Goal: Task Accomplishment & Management: Complete application form

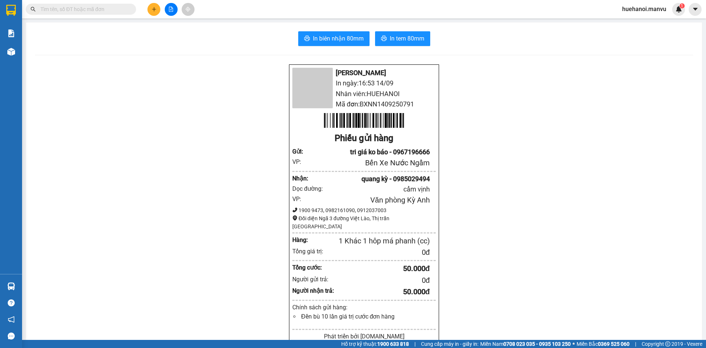
click at [156, 9] on icon "plus" at bounding box center [154, 9] width 5 height 5
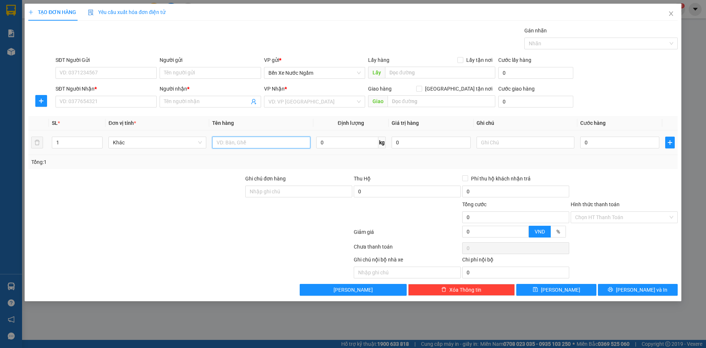
click at [256, 144] on input "text" at bounding box center [261, 143] width 98 height 12
type input "4 tấm sat"
click at [121, 102] on input "SĐT Người Nhận *" at bounding box center [106, 102] width 101 height 12
click at [59, 99] on input "SĐT Người Nhận *" at bounding box center [106, 102] width 101 height 12
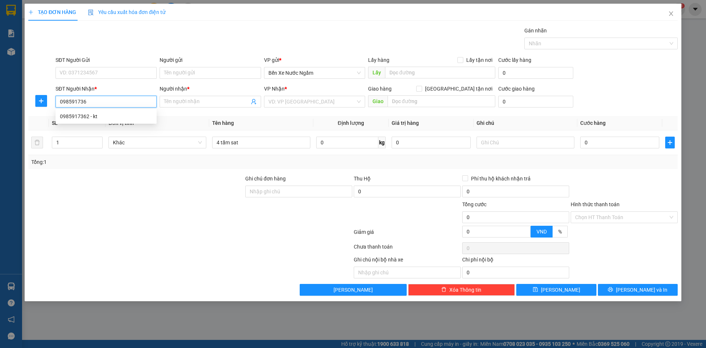
type input "0985917362"
click at [71, 117] on div "0985917362 - kt" at bounding box center [106, 116] width 92 height 8
type input "kt"
type input "ka"
click at [327, 105] on span "Dọc Đường" at bounding box center [315, 101] width 92 height 11
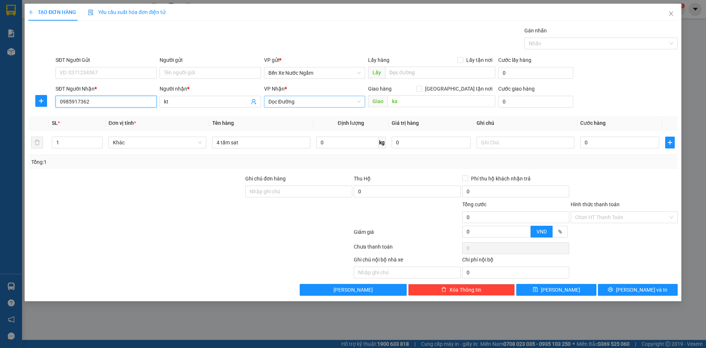
type input "0985917362"
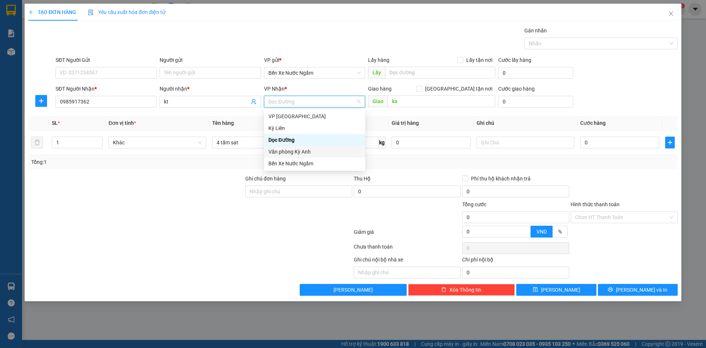
click at [295, 151] on div "Văn phòng Kỳ Anh" at bounding box center [315, 152] width 92 height 8
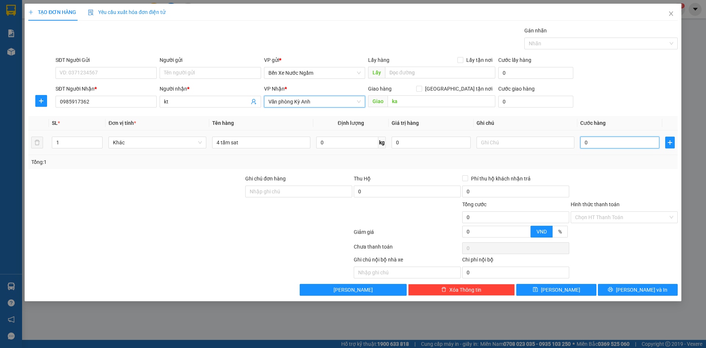
click at [592, 143] on input "0" at bounding box center [620, 143] width 79 height 12
type input "3"
type input "30"
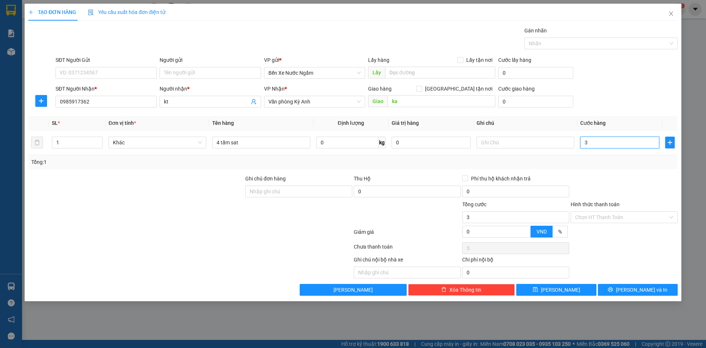
type input "30"
type input "300"
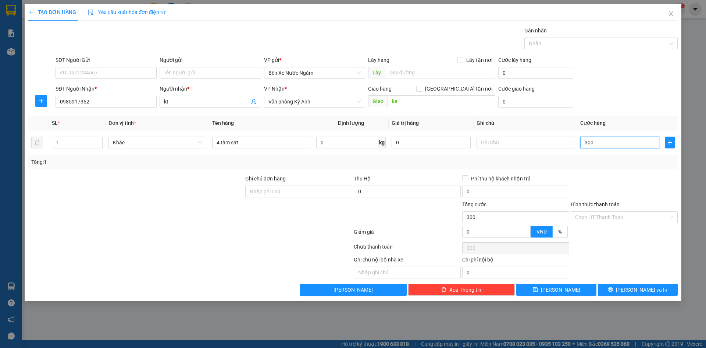
type input "3.000"
type input "30.000"
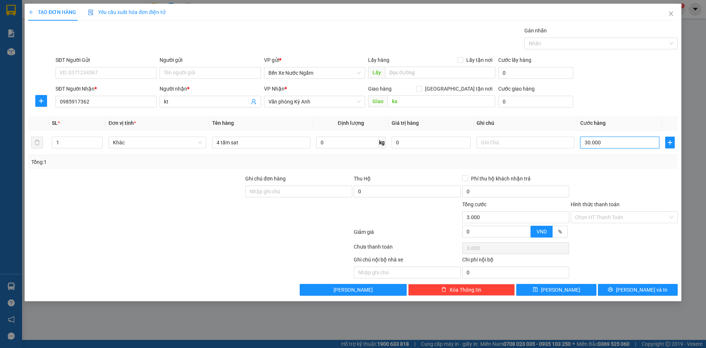
type input "30.000"
type input "300.000"
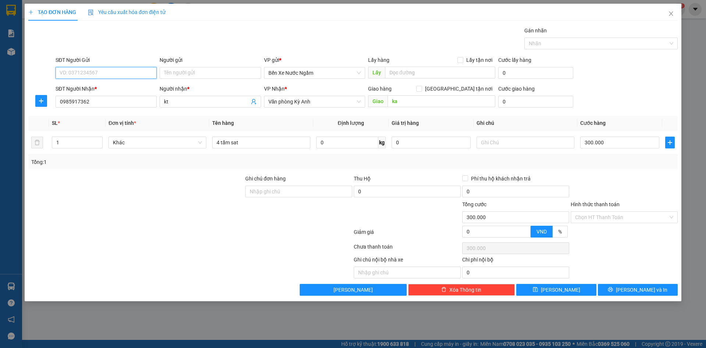
click at [87, 78] on input "SĐT Người Gửi" at bounding box center [106, 73] width 101 height 12
type input "0988272720"
click at [171, 74] on input "Người gửi" at bounding box center [210, 73] width 101 height 12
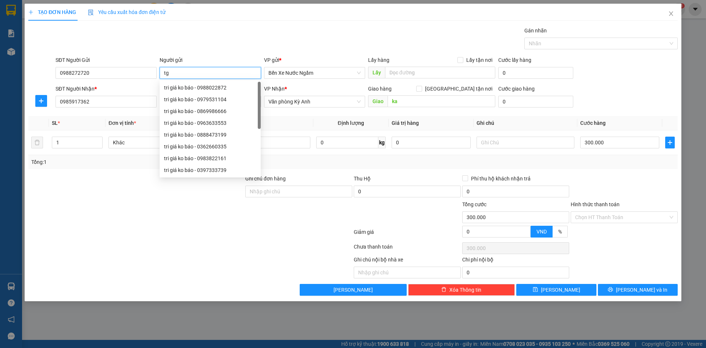
type input "t"
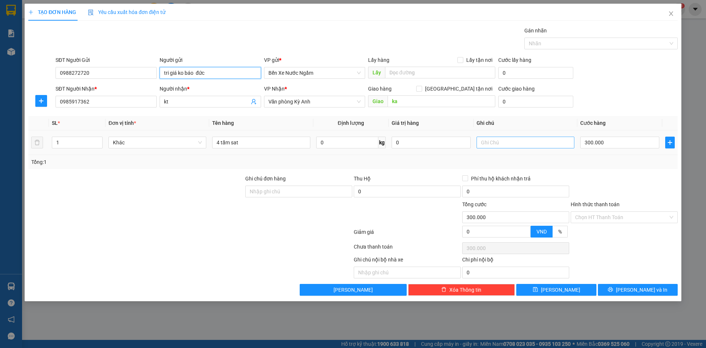
type input "tri giá ko báo đức"
click at [507, 142] on input "text" at bounding box center [526, 143] width 98 height 12
type input "gọi cho người gửi khi trả hàng"
click at [219, 71] on input "tri giá ko báo đức" at bounding box center [210, 73] width 101 height 12
click at [195, 72] on input "tri giá ko báo đức" at bounding box center [210, 73] width 101 height 12
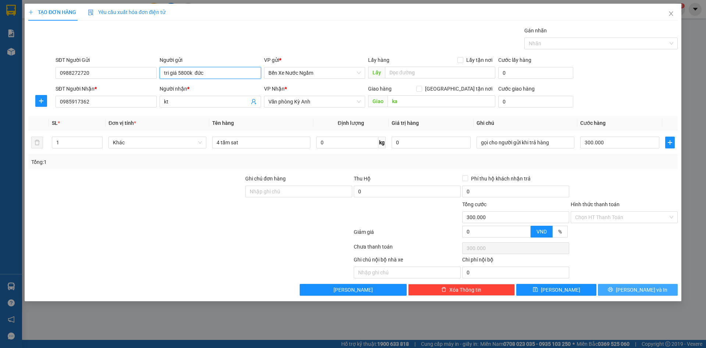
type input "tri giá 5800k đức"
click at [609, 293] on button "[PERSON_NAME] và In" at bounding box center [638, 290] width 80 height 12
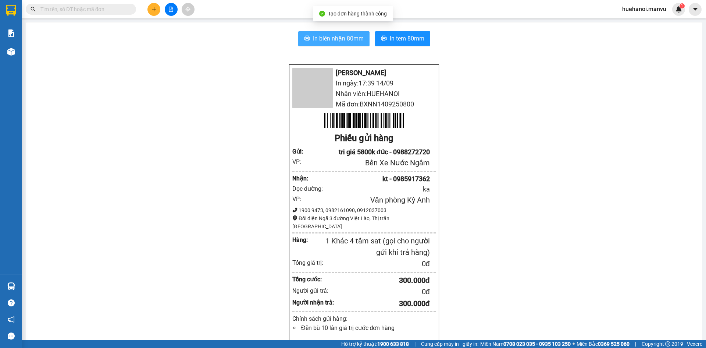
click at [310, 31] on button "In biên nhận 80mm" at bounding box center [333, 38] width 71 height 15
click at [309, 38] on button "In biên nhận 80mm" at bounding box center [333, 38] width 71 height 15
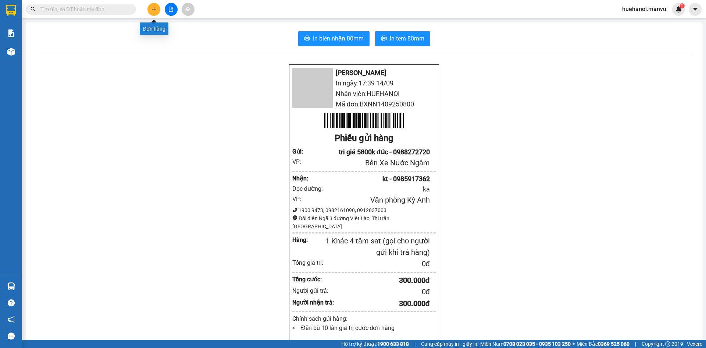
click at [156, 11] on icon "plus" at bounding box center [154, 9] width 5 height 5
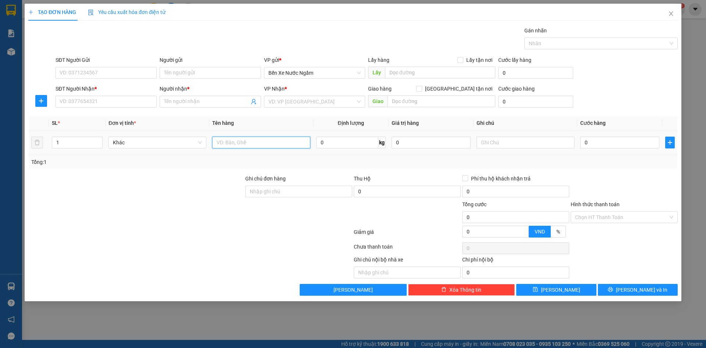
click at [281, 146] on input "text" at bounding box center [261, 143] width 98 height 12
type input "1 xốp"
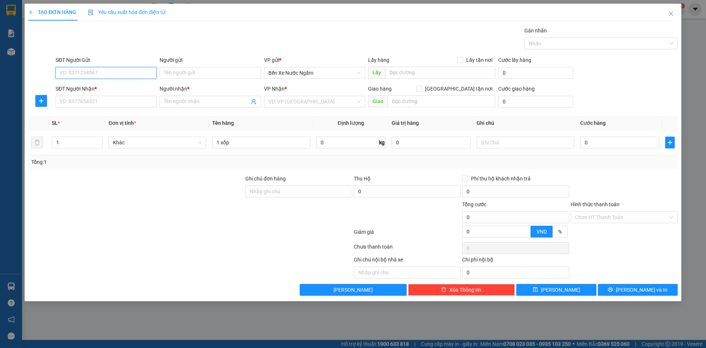
click at [146, 73] on input "SĐT Người Gửi" at bounding box center [106, 73] width 101 height 12
type input "0973622112"
click at [103, 88] on div "0973622112 - tri giá ko báo" at bounding box center [106, 88] width 92 height 8
type input "tri giá ko báo"
type input "0973622112"
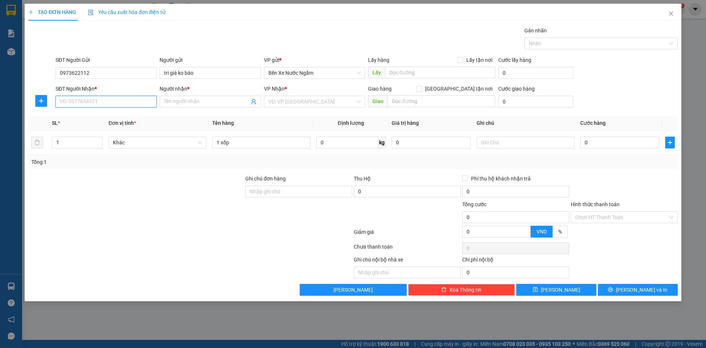
click at [103, 105] on input "SĐT Người Nhận *" at bounding box center [106, 102] width 101 height 12
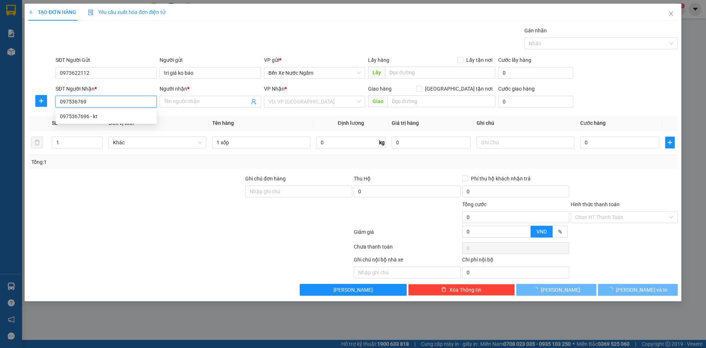
type input "0975367696"
click at [98, 115] on div "0975367696 - kt" at bounding box center [106, 116] width 92 height 8
type input "kt"
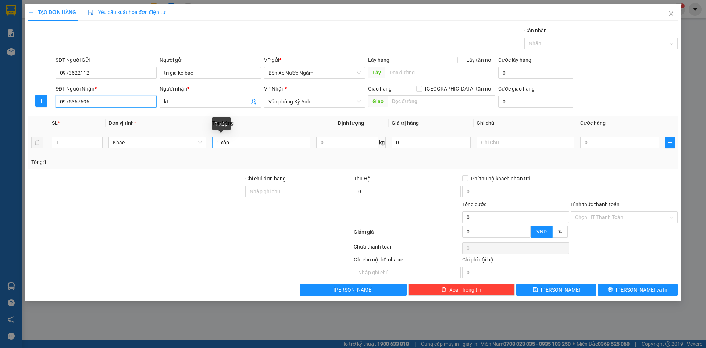
type input "0975367696"
click at [270, 145] on input "1 xốp" at bounding box center [261, 143] width 98 height 12
type input "1 xốp bánh"
click at [612, 143] on input "0" at bounding box center [620, 143] width 79 height 12
type input "7"
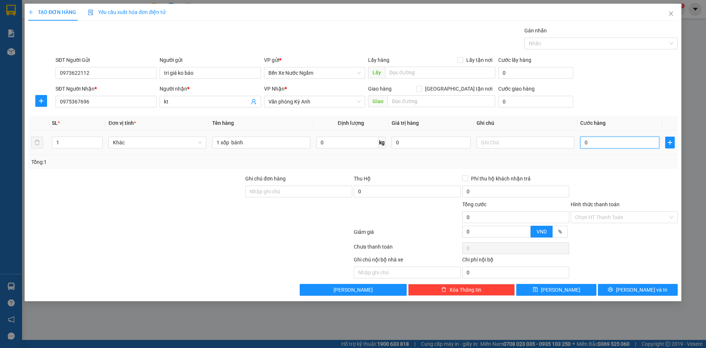
type input "7"
type input "70"
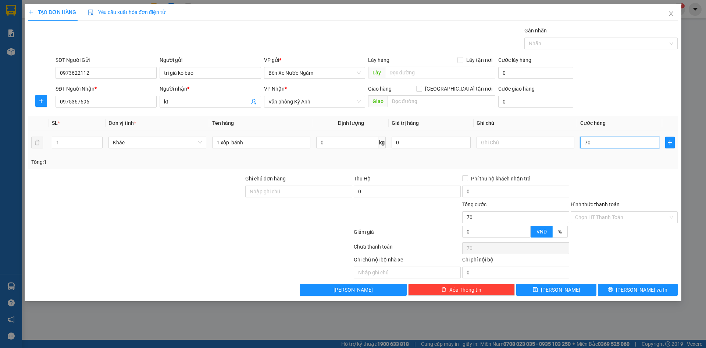
type input "700"
type input "7.000"
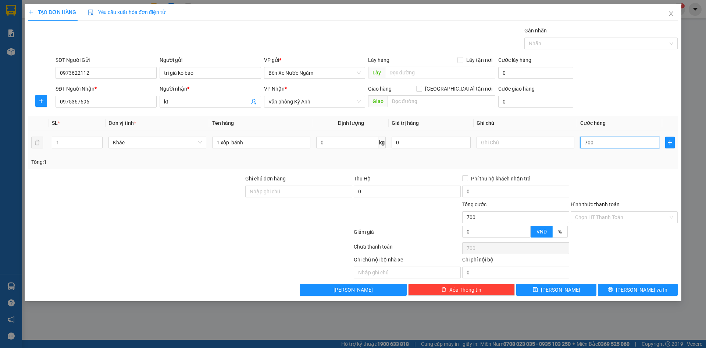
type input "7.000"
type input "70.000"
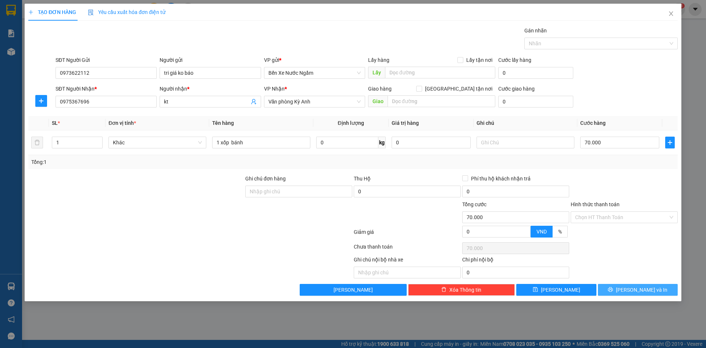
click at [633, 290] on span "[PERSON_NAME] và In" at bounding box center [642, 290] width 52 height 8
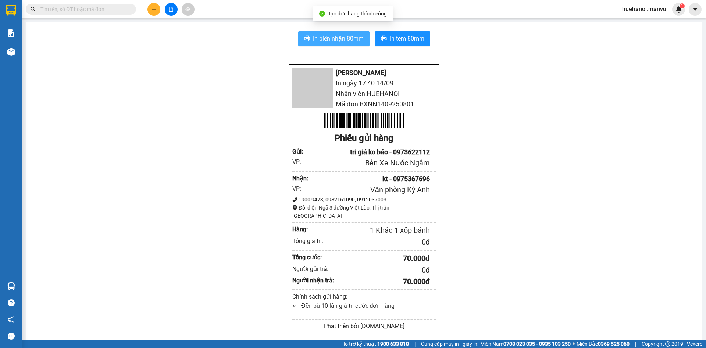
click at [338, 39] on span "In biên nhận 80mm" at bounding box center [338, 38] width 51 height 9
click at [327, 33] on button "In biên nhận 80mm" at bounding box center [333, 38] width 71 height 15
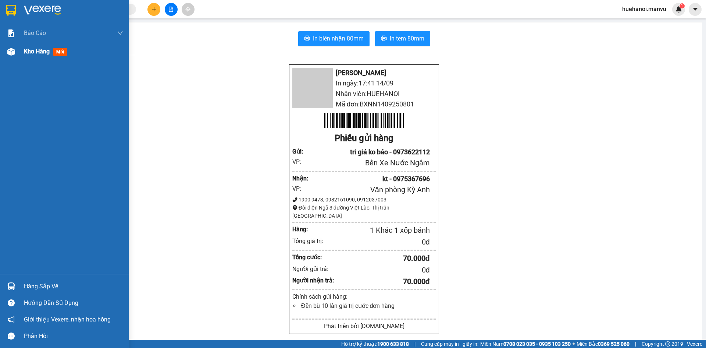
click at [33, 46] on div "Kho hàng mới" at bounding box center [73, 51] width 99 height 18
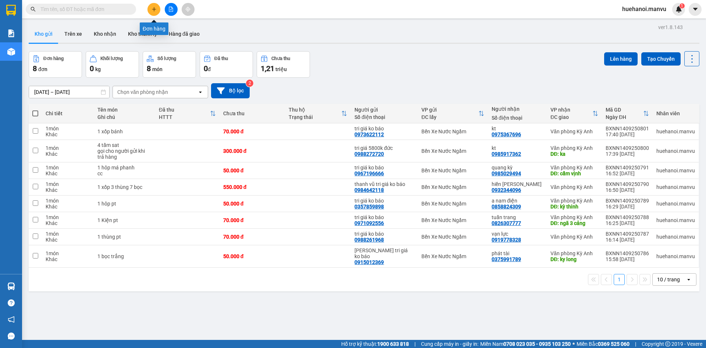
click at [155, 7] on icon "plus" at bounding box center [154, 9] width 5 height 5
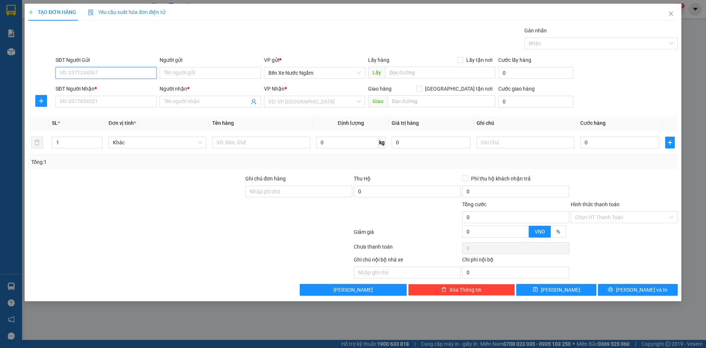
click at [130, 75] on input "SĐT Người Gửi" at bounding box center [106, 73] width 101 height 12
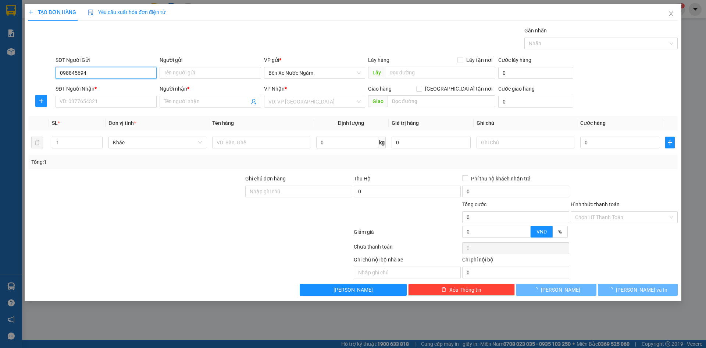
type input "0988456947"
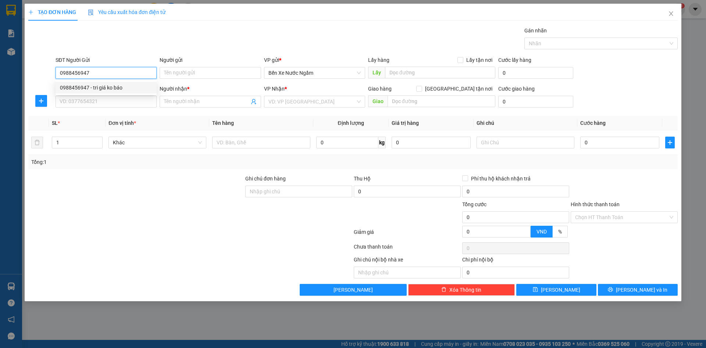
click at [119, 86] on div "0988456947 - tri giá ko báo" at bounding box center [106, 88] width 92 height 8
type input "tri giá ko báo"
type input "0988456947"
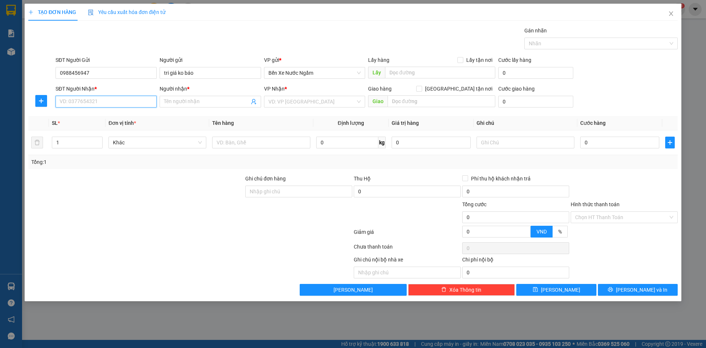
click at [110, 105] on input "SĐT Người Nhận *" at bounding box center [106, 102] width 101 height 12
type input "0932096914"
click at [89, 113] on div "0932096914 - ko" at bounding box center [106, 116] width 92 height 8
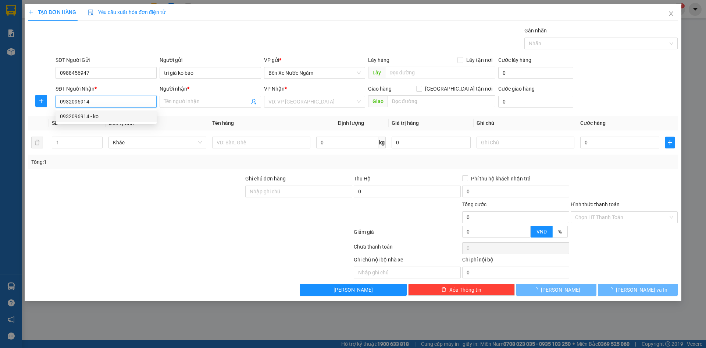
type input "ko"
type input "ky long"
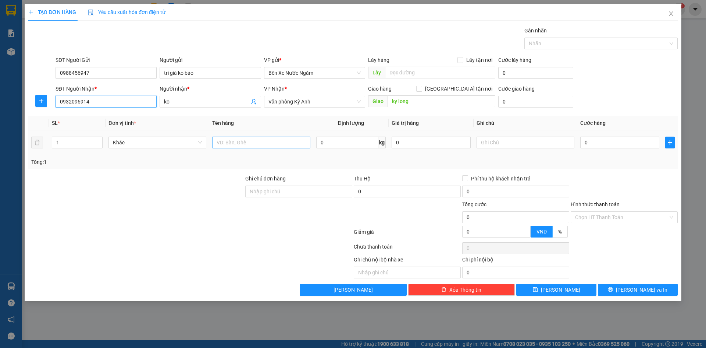
type input "0932096914"
click at [257, 144] on input "text" at bounding box center [261, 143] width 98 height 12
type input "1 thùng pt"
click at [602, 140] on input "0" at bounding box center [620, 143] width 79 height 12
type input "5"
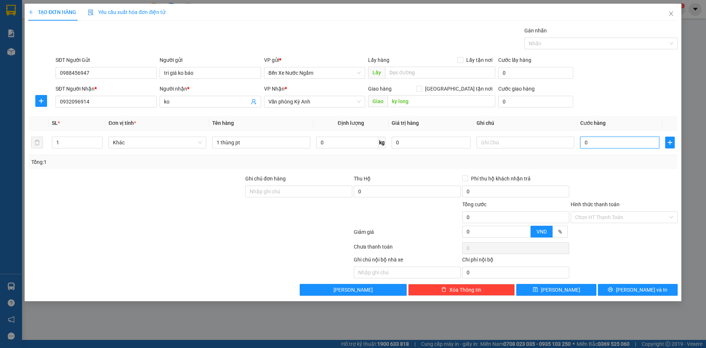
type input "5"
type input "50"
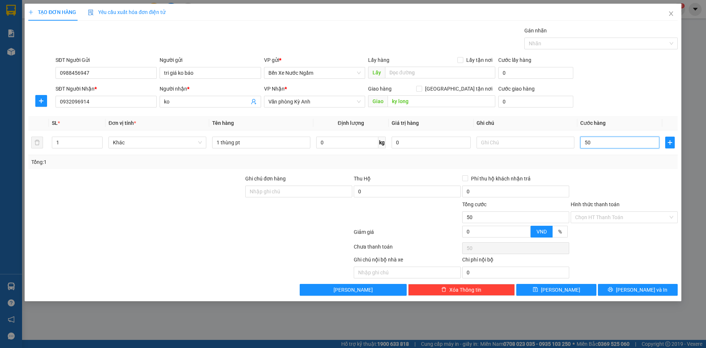
type input "500"
type input "5.000"
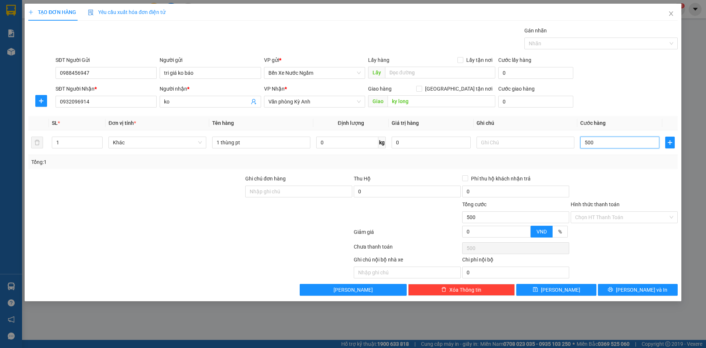
type input "5.000"
type input "50.000"
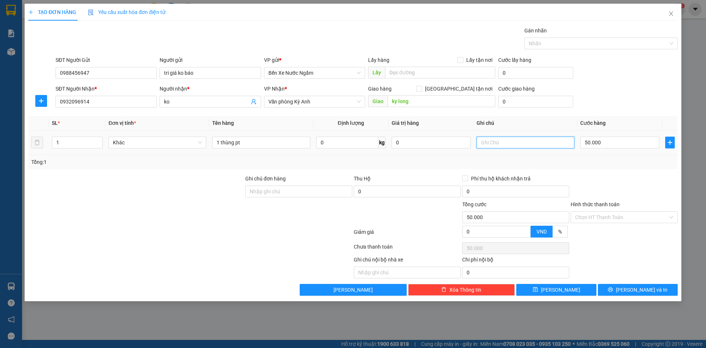
click at [520, 137] on input "text" at bounding box center [526, 143] width 98 height 12
click at [611, 289] on button "[PERSON_NAME] và In" at bounding box center [638, 290] width 80 height 12
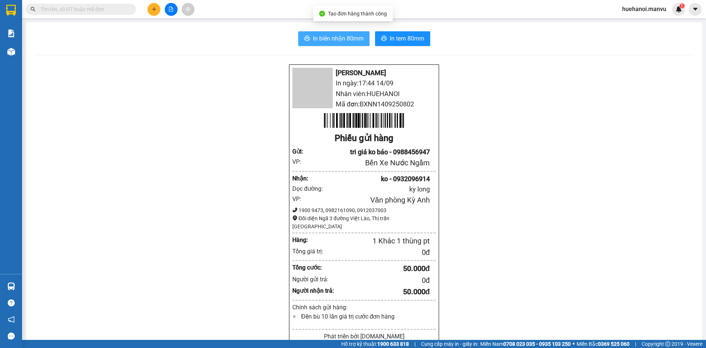
click at [314, 41] on span "In biên nhận 80mm" at bounding box center [338, 38] width 51 height 9
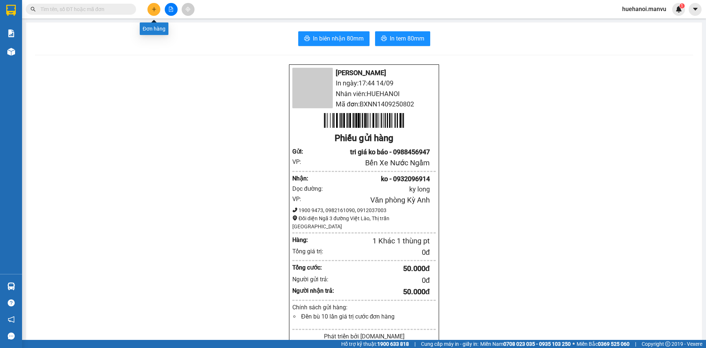
click at [154, 9] on icon "plus" at bounding box center [154, 9] width 0 height 4
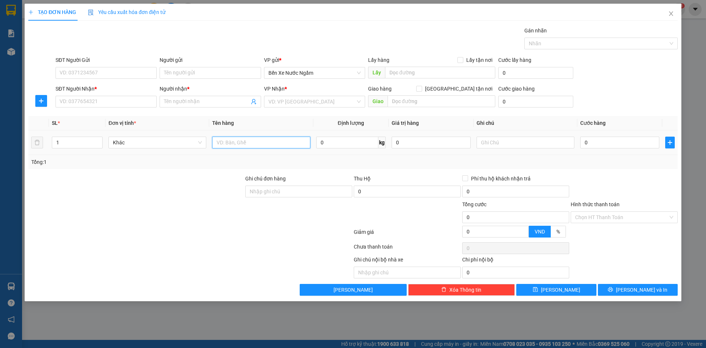
click at [242, 145] on input "text" at bounding box center [261, 143] width 98 height 12
type input "1 thùng phu kiên điên thoai"
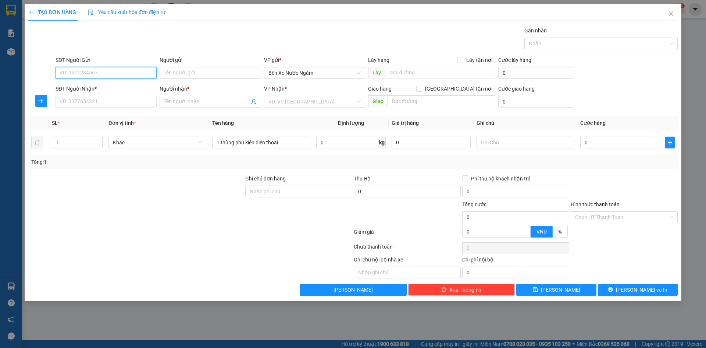
click at [111, 72] on input "SĐT Người Gửi" at bounding box center [106, 73] width 101 height 12
click at [110, 72] on input "3689" at bounding box center [106, 73] width 101 height 12
click at [103, 89] on div "0983493689 - tri giá ko báo" at bounding box center [106, 88] width 92 height 8
type input "0983493689"
type input "tri giá ko báo"
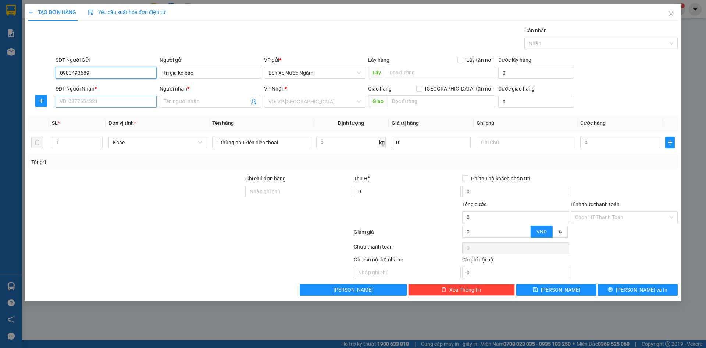
type input "0983493689"
click at [102, 104] on input "SĐT Người Nhận *" at bounding box center [106, 102] width 101 height 12
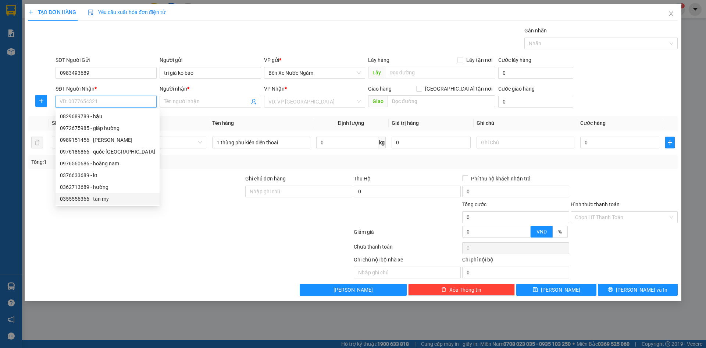
click at [84, 201] on div "0355556366 - tân my" at bounding box center [107, 199] width 95 height 8
type input "0355556366"
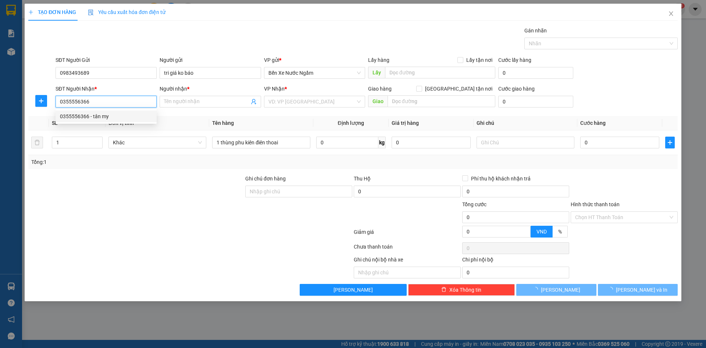
type input "tân my"
type input "[PERSON_NAME]"
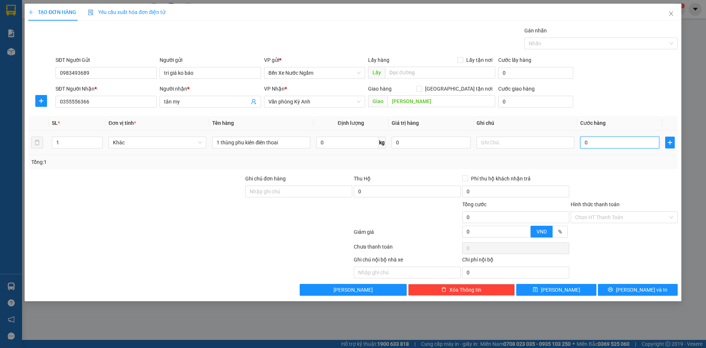
click at [609, 144] on input "0" at bounding box center [620, 143] width 79 height 12
type input "7"
type input "70"
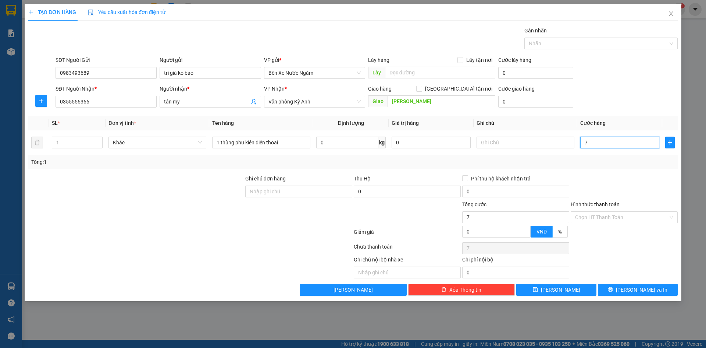
type input "70"
type input "700"
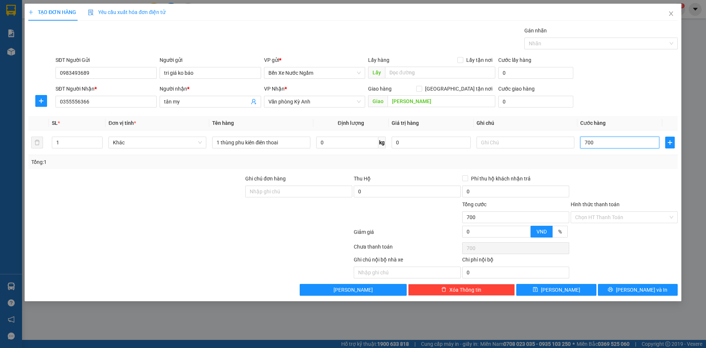
type input "7.000"
type input "70.000"
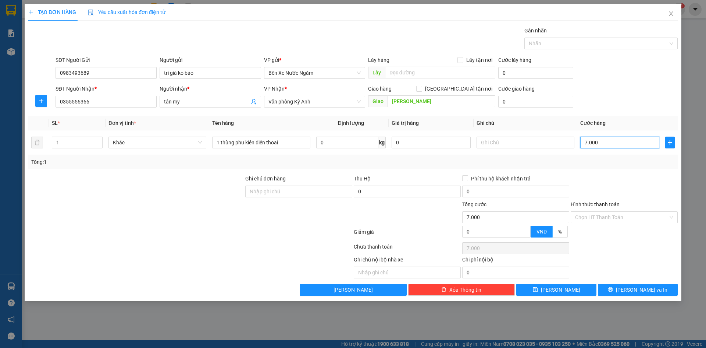
type input "70.000"
click at [619, 290] on button "[PERSON_NAME] và In" at bounding box center [638, 290] width 80 height 12
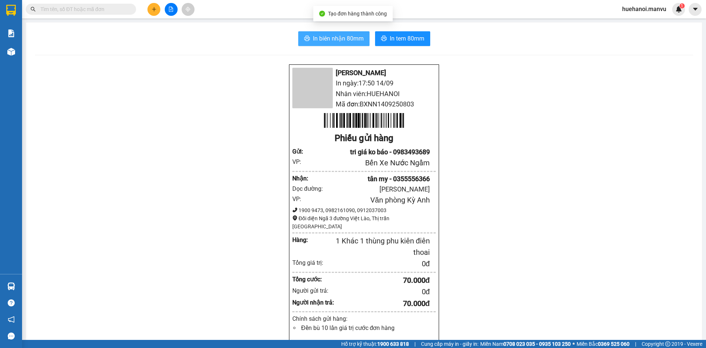
click at [357, 42] on span "In biên nhận 80mm" at bounding box center [338, 38] width 51 height 9
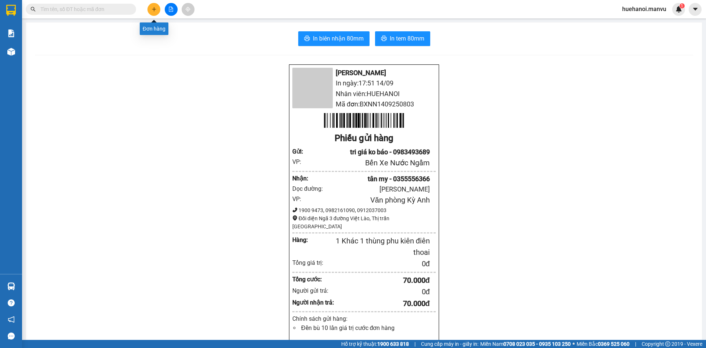
click at [152, 6] on button at bounding box center [154, 9] width 13 height 13
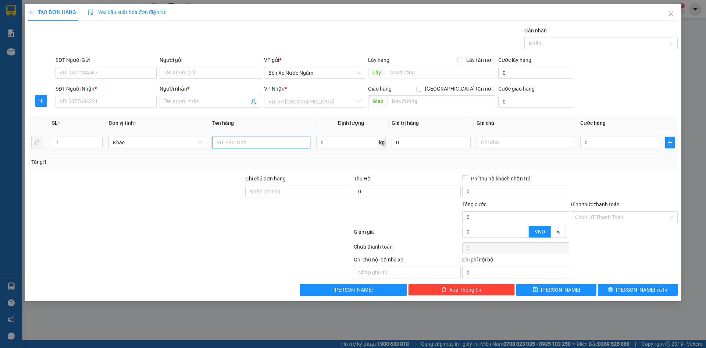
click at [226, 141] on input "text" at bounding box center [261, 143] width 98 height 12
type input "2 thùng quạt"
click at [132, 75] on input "SĐT Người Gửi" at bounding box center [106, 73] width 101 height 12
click at [601, 149] on div "0" at bounding box center [620, 142] width 79 height 15
click at [600, 140] on input "0" at bounding box center [620, 143] width 79 height 12
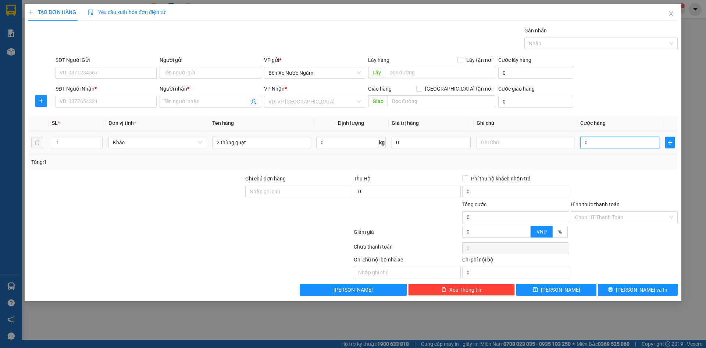
type input "1"
type input "10"
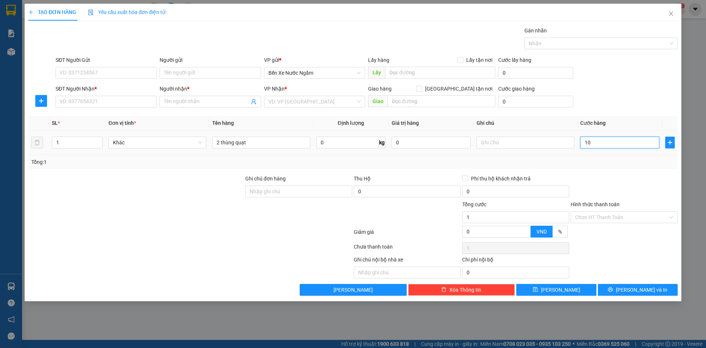
type input "10"
type input "100"
type input "1.000"
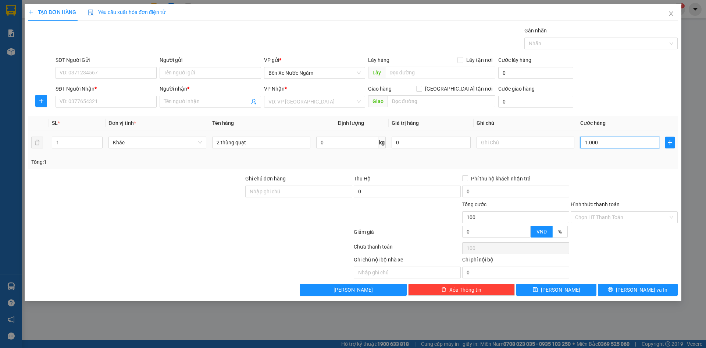
type input "1.000"
type input "10.000"
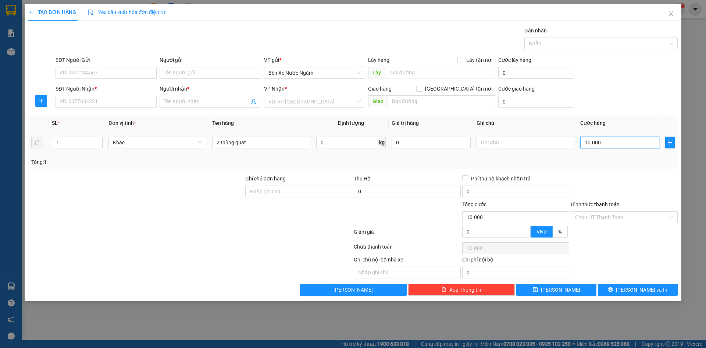
type input "100.000"
click at [75, 70] on input "SĐT Người Gửi" at bounding box center [106, 73] width 101 height 12
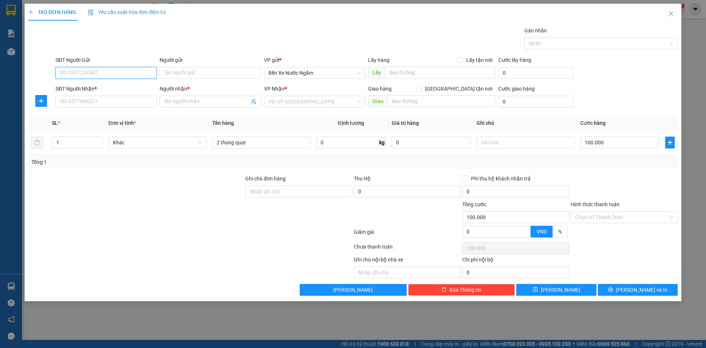
click at [68, 74] on input "SĐT Người Gửi" at bounding box center [106, 73] width 101 height 12
type input "0977983689"
click at [76, 86] on div "0977983689 - tri giá ko báo" at bounding box center [106, 88] width 92 height 8
type input "tri giá ko báo"
type input "0977983689"
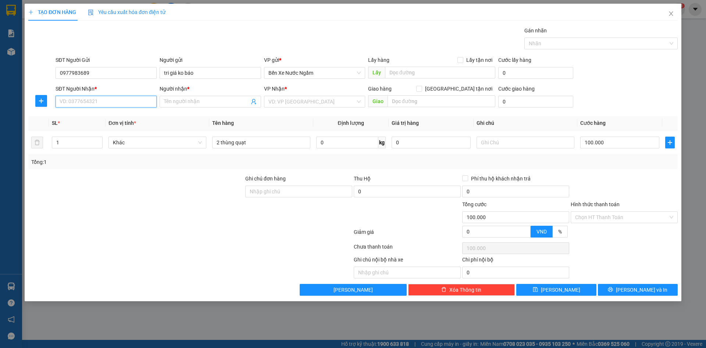
click at [89, 105] on input "SĐT Người Nhận *" at bounding box center [106, 102] width 101 height 12
click at [111, 103] on input "SĐT Người Nhận *" at bounding box center [106, 102] width 101 height 12
type input "0977983689"
click at [173, 103] on input "Người nhận *" at bounding box center [206, 102] width 85 height 8
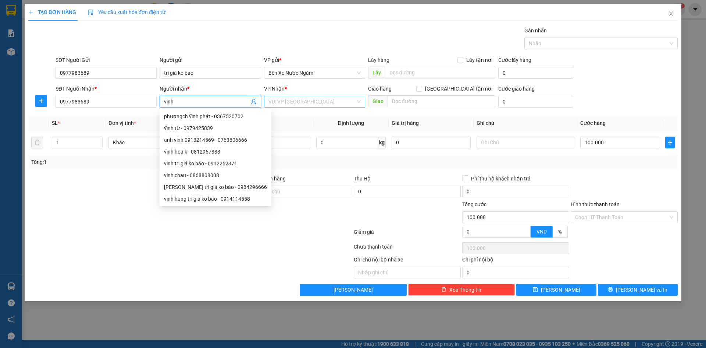
type input "vinh"
click at [288, 98] on input "search" at bounding box center [312, 101] width 87 height 11
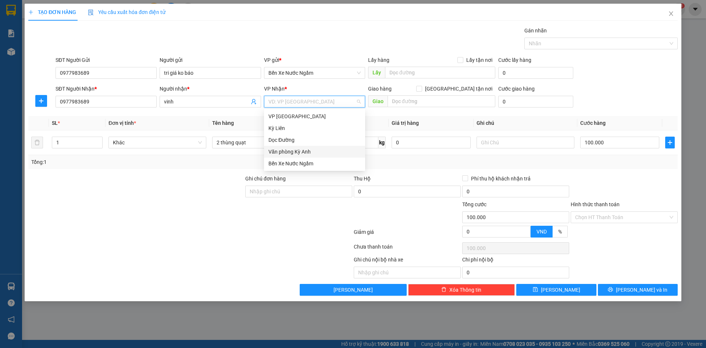
click at [304, 150] on div "Văn phòng Kỳ Anh" at bounding box center [315, 152] width 92 height 8
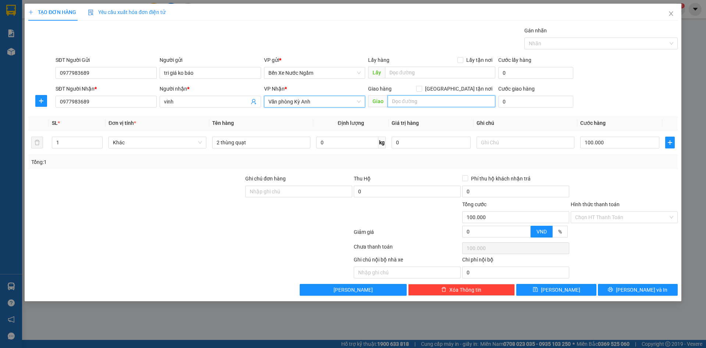
click at [442, 100] on input "text" at bounding box center [442, 101] width 108 height 12
type input "ky thư"
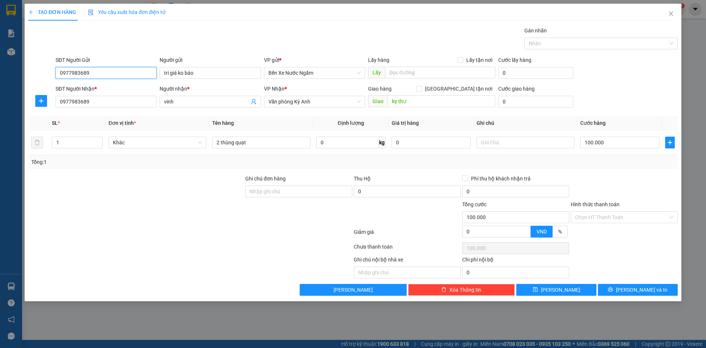
click at [117, 74] on input "0977983689" at bounding box center [106, 73] width 101 height 12
type input "0"
click at [108, 86] on div "0915083410 - tri giá ko báo" at bounding box center [106, 88] width 92 height 8
type input "0915083410"
click at [613, 289] on icon "printer" at bounding box center [610, 289] width 5 height 5
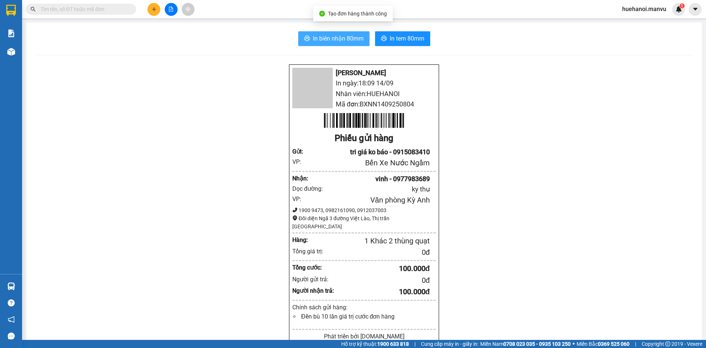
click at [334, 42] on span "In biên nhận 80mm" at bounding box center [338, 38] width 51 height 9
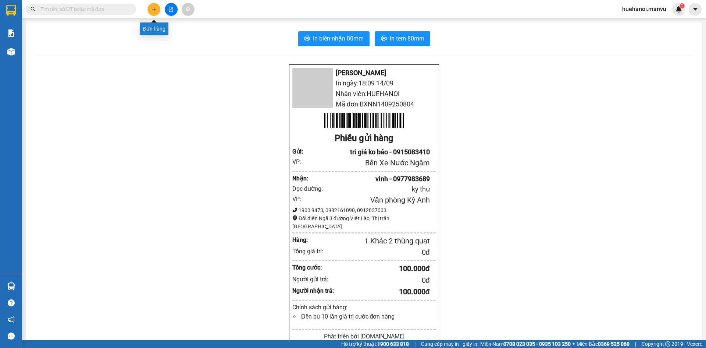
click at [152, 11] on icon "plus" at bounding box center [154, 9] width 5 height 5
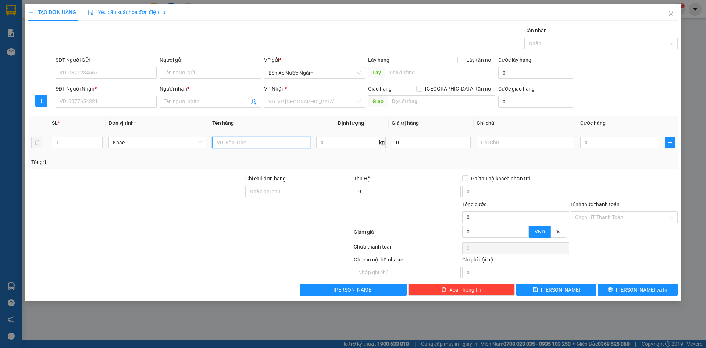
click at [243, 142] on input "text" at bounding box center [261, 143] width 98 height 12
type input "1 thùng"
click at [106, 102] on input "SĐT Người Nhận *" at bounding box center [106, 102] width 101 height 12
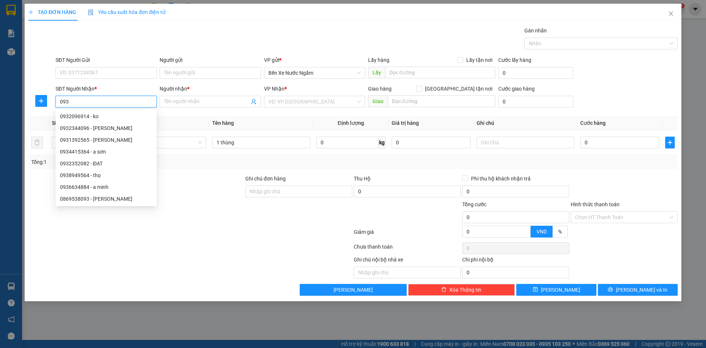
click at [106, 102] on input "093" at bounding box center [106, 102] width 101 height 12
click at [106, 197] on div "0869538093 - [PERSON_NAME]" at bounding box center [106, 199] width 92 height 8
type input "0869538093"
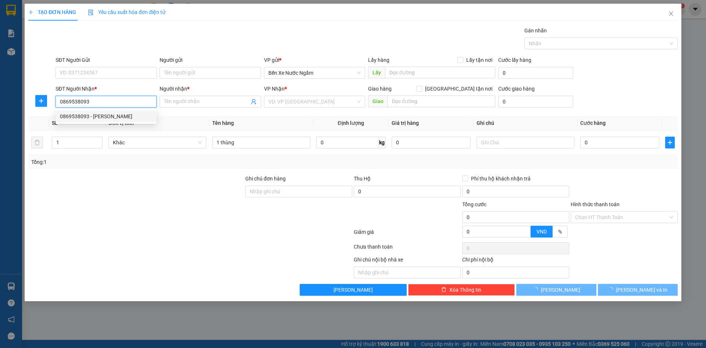
type input "chin gu"
type input "kỳ liên"
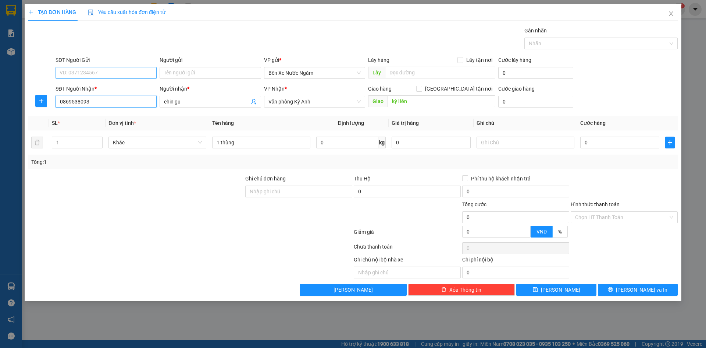
type input "0869538093"
click at [104, 76] on input "SĐT Người Gửi" at bounding box center [106, 73] width 101 height 12
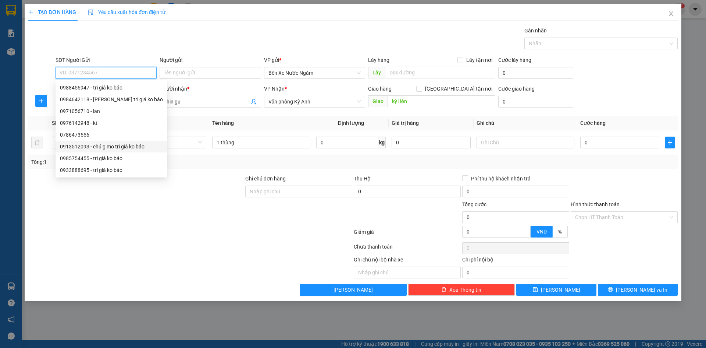
click at [106, 147] on div "0913512093 - chú g mo tri giá ko báo" at bounding box center [111, 146] width 103 height 8
type input "0913512093"
type input "chú g mo tri giá ko báo"
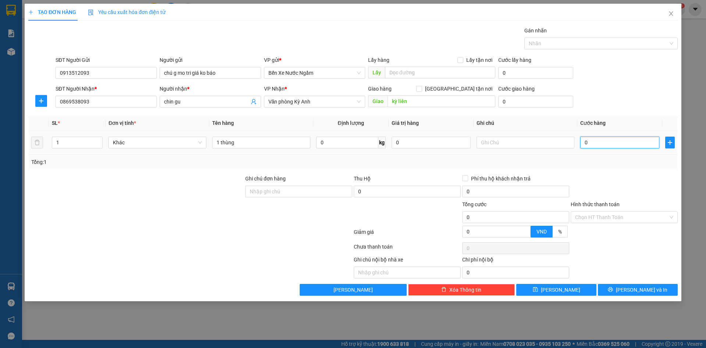
click at [607, 140] on input "0" at bounding box center [620, 143] width 79 height 12
type input "5"
type input "50"
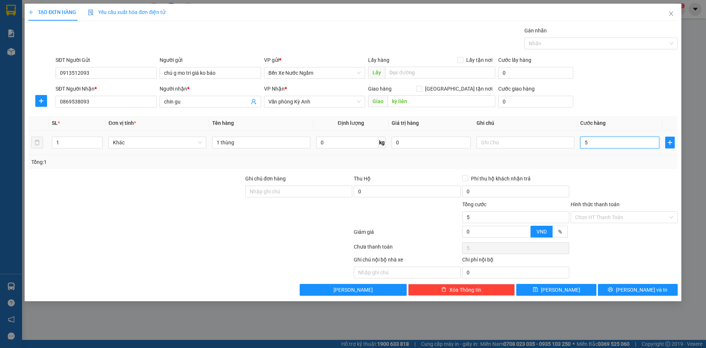
type input "50"
type input "500"
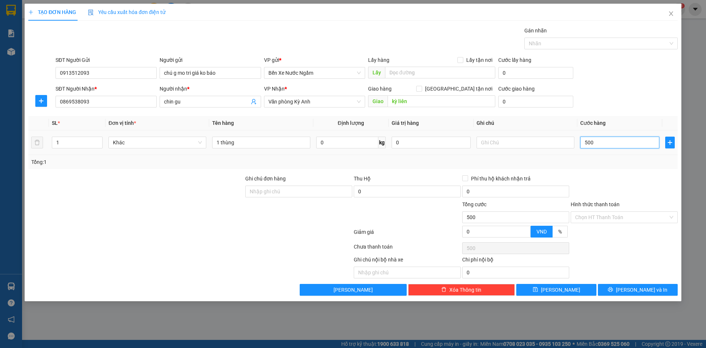
type input "5.000"
type input "50.000"
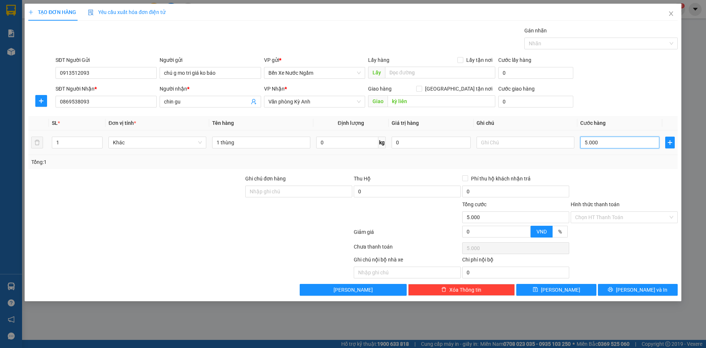
type input "50.000"
click at [538, 291] on icon "save" at bounding box center [535, 289] width 5 height 5
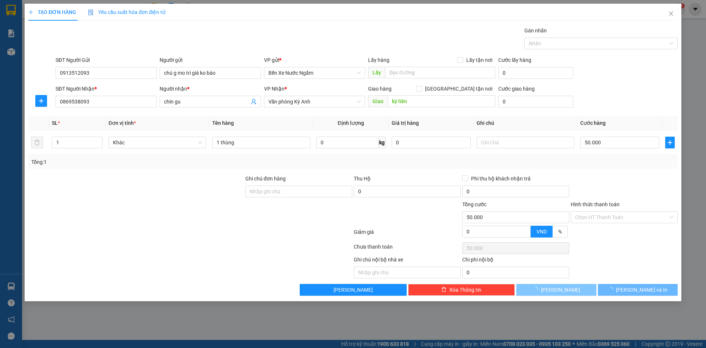
type input "0"
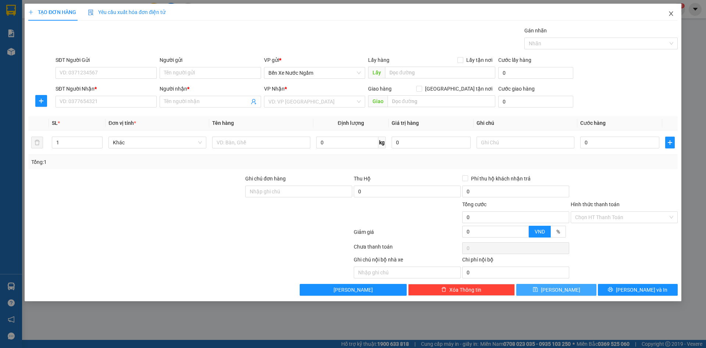
click at [671, 15] on icon "close" at bounding box center [672, 14] width 6 height 6
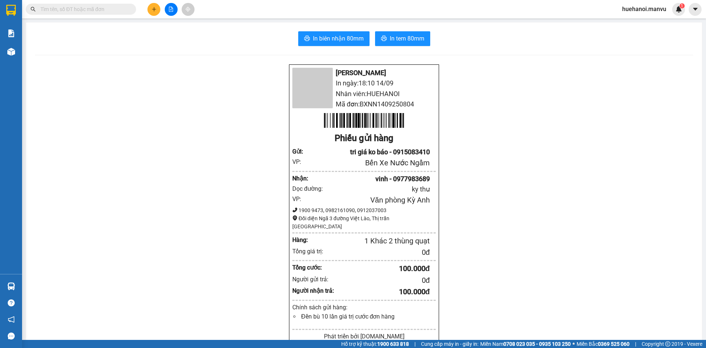
click at [33, 51] on div "In biên nhận 80mm In tem 80mm Mận Vũ In ngày: 18:10 [DATE] Nhân viên: HUEHANOI …" at bounding box center [364, 284] width 676 height 524
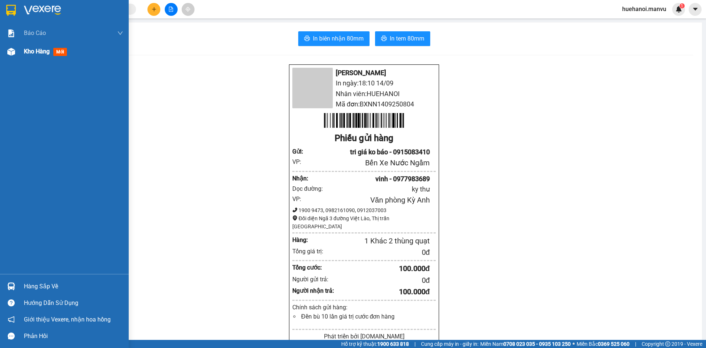
click at [33, 47] on div "Kho hàng mới" at bounding box center [47, 51] width 46 height 9
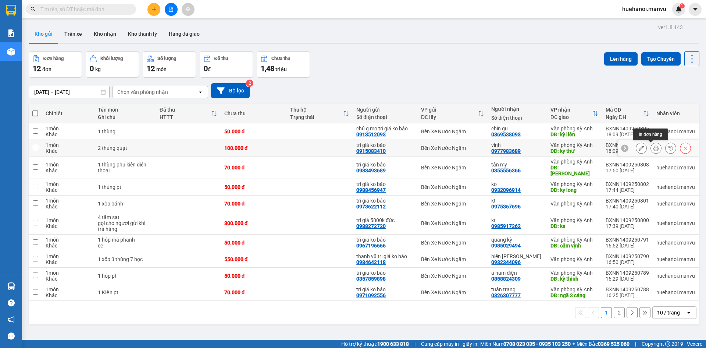
click at [654, 148] on icon at bounding box center [656, 147] width 5 height 5
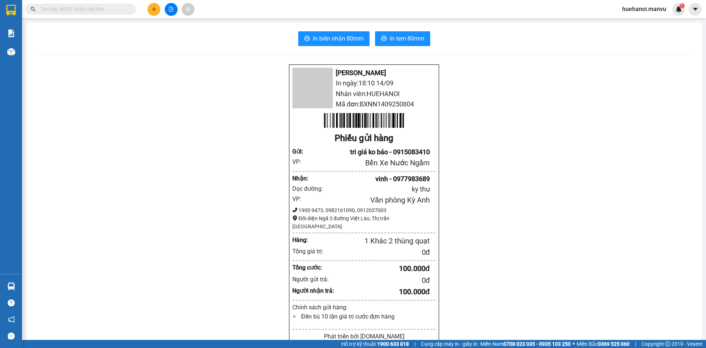
click at [370, 33] on div "In biên nhận 80mm In tem 80mm" at bounding box center [364, 38] width 659 height 15
click at [381, 38] on icon "printer" at bounding box center [384, 38] width 6 height 6
click at [405, 42] on span "In tem 80mm" at bounding box center [407, 38] width 35 height 9
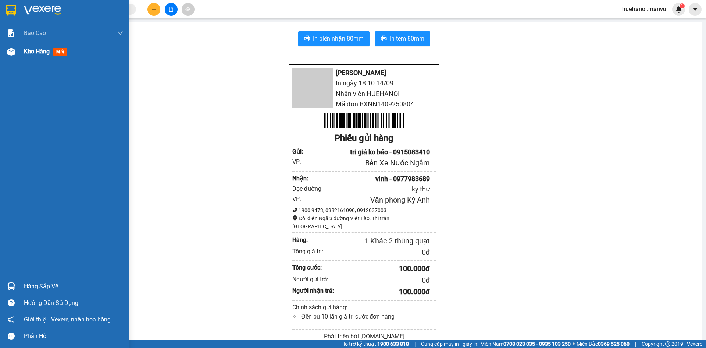
click at [47, 51] on span "Kho hàng" at bounding box center [37, 51] width 26 height 7
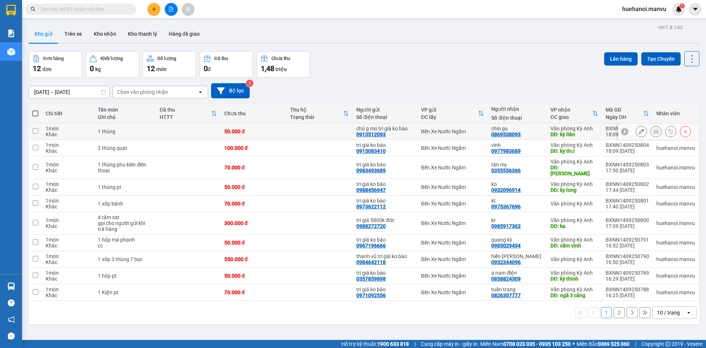
click at [33, 131] on input "checkbox" at bounding box center [36, 131] width 6 height 6
checkbox input "true"
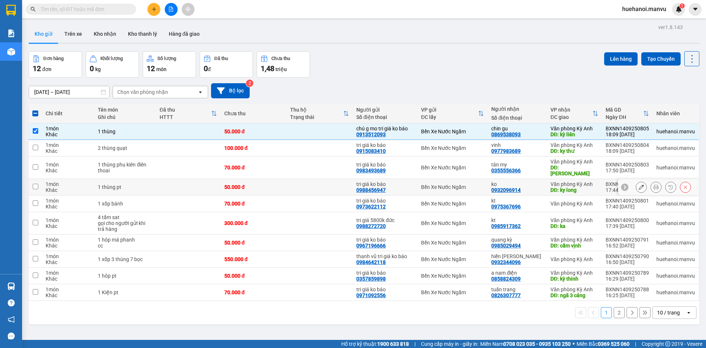
click at [35, 184] on td at bounding box center [35, 187] width 13 height 17
checkbox input "true"
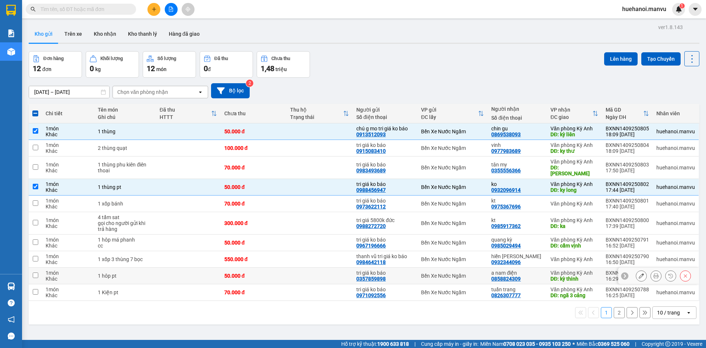
click at [40, 267] on td at bounding box center [35, 275] width 13 height 17
checkbox input "true"
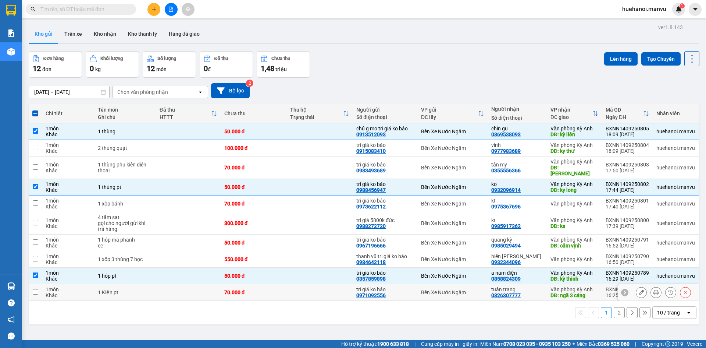
click at [40, 290] on td at bounding box center [35, 292] width 13 height 17
checkbox input "true"
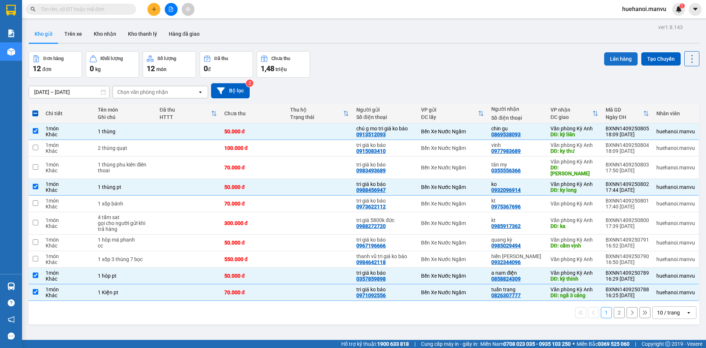
click at [614, 61] on button "Lên hàng" at bounding box center [621, 58] width 33 height 13
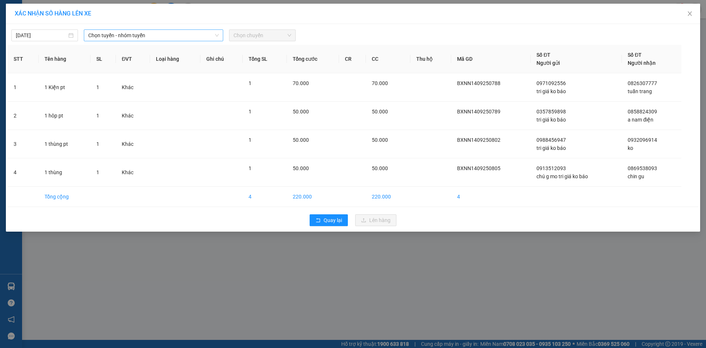
click at [123, 36] on span "Chọn tuyến - nhóm tuyến" at bounding box center [153, 35] width 131 height 11
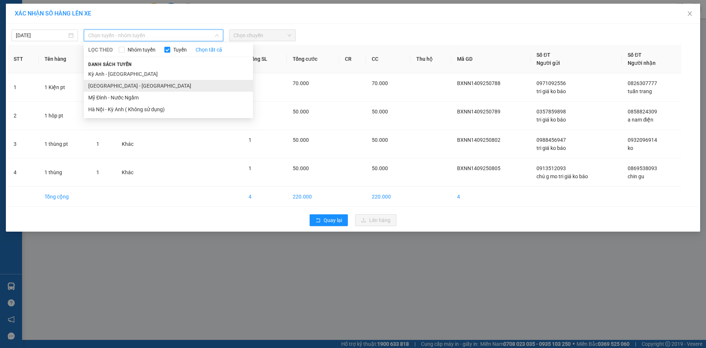
click at [117, 82] on li "[GEOGRAPHIC_DATA] - [GEOGRAPHIC_DATA]" at bounding box center [168, 86] width 169 height 12
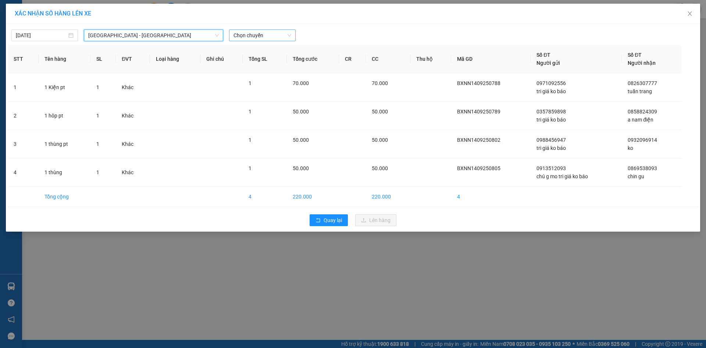
click at [251, 38] on span "Chọn chuyến" at bounding box center [263, 35] width 58 height 11
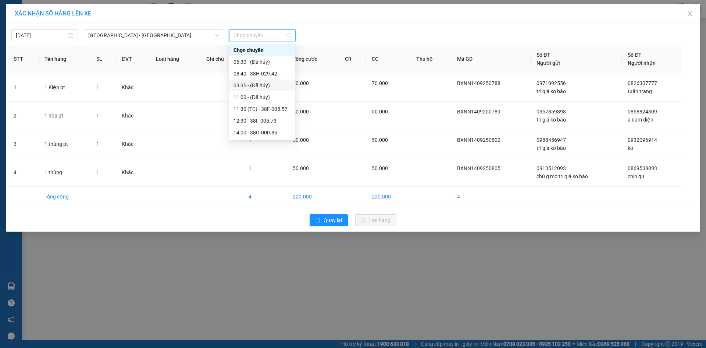
scroll to position [130, 0]
click at [245, 86] on div "21:00 - 38B-008.93" at bounding box center [262, 85] width 57 height 8
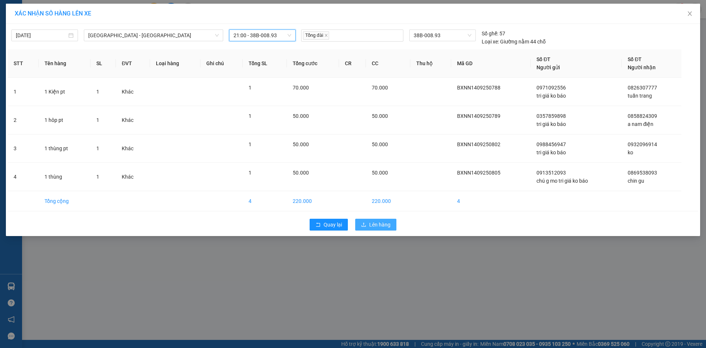
click at [362, 222] on icon "upload" at bounding box center [363, 224] width 5 height 5
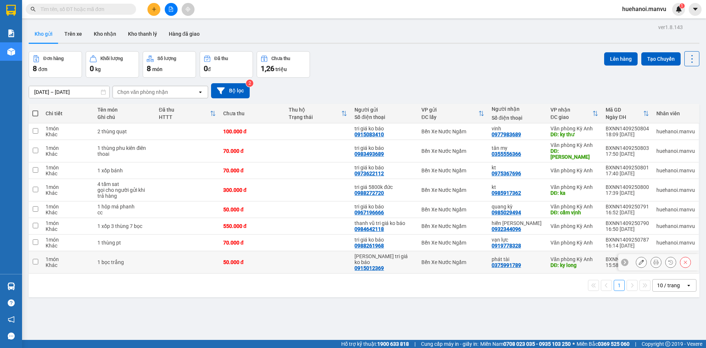
click at [38, 259] on input "checkbox" at bounding box center [36, 262] width 6 height 6
checkbox input "true"
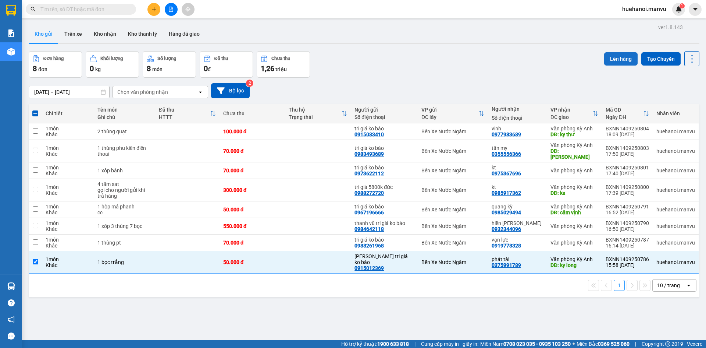
click at [611, 59] on button "Lên hàng" at bounding box center [621, 58] width 33 height 13
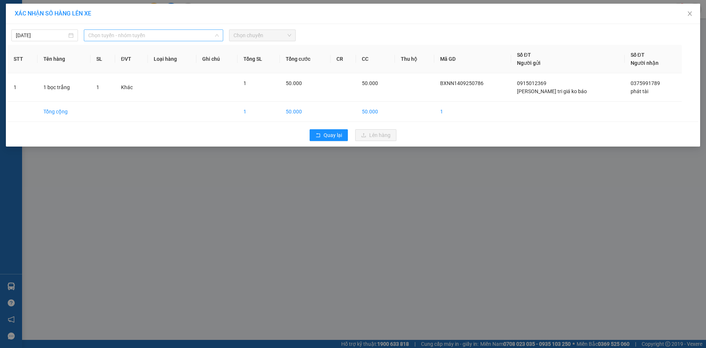
click at [107, 36] on span "Chọn tuyến - nhóm tuyến" at bounding box center [153, 35] width 131 height 11
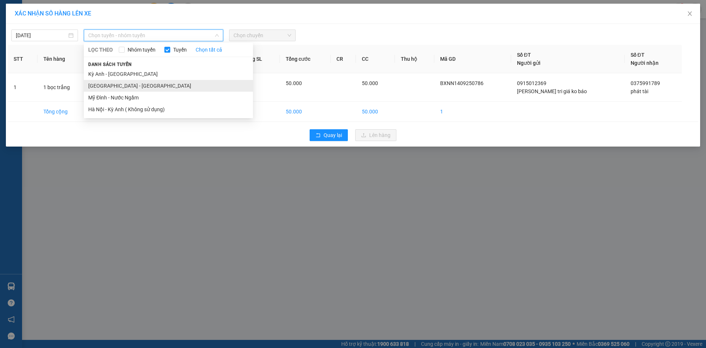
click at [101, 85] on li "[GEOGRAPHIC_DATA] - [GEOGRAPHIC_DATA]" at bounding box center [168, 86] width 169 height 12
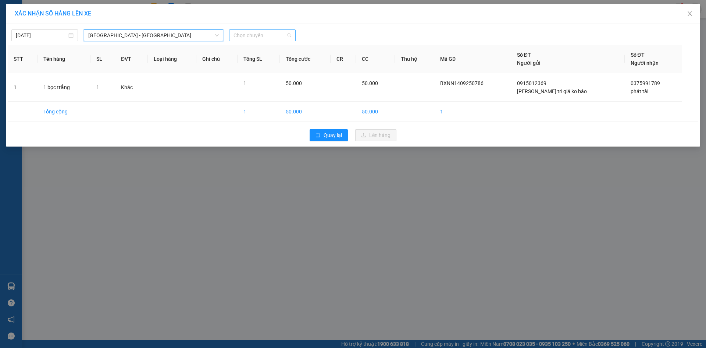
click at [250, 35] on span "Chọn chuyến" at bounding box center [263, 35] width 58 height 11
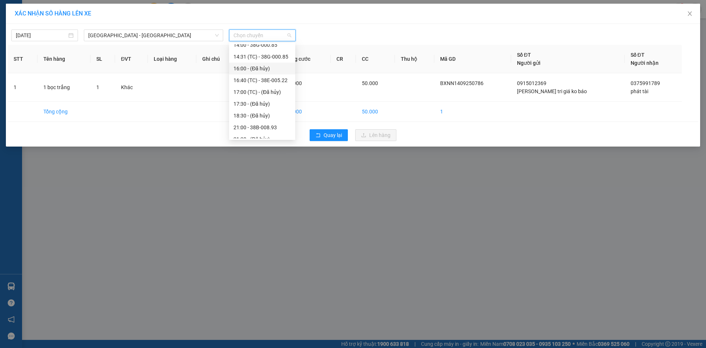
scroll to position [110, 0]
click at [252, 106] on div "21:00 - 38B-008.93" at bounding box center [262, 104] width 57 height 8
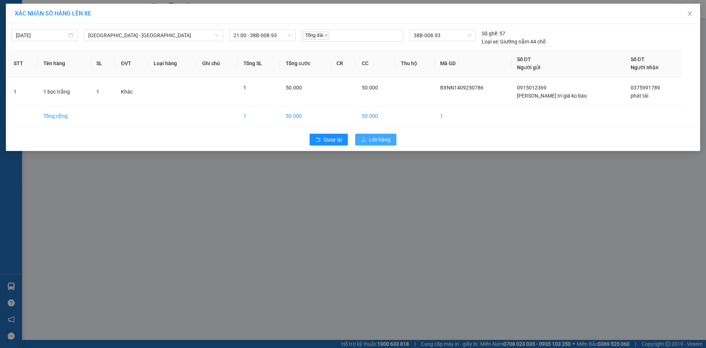
click at [383, 138] on span "Lên hàng" at bounding box center [379, 139] width 21 height 8
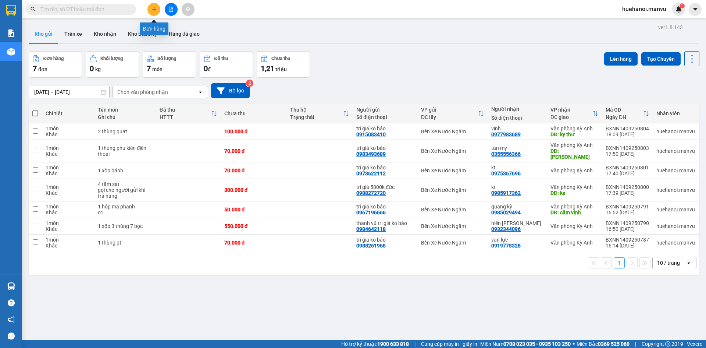
click at [156, 9] on icon "plus" at bounding box center [154, 9] width 5 height 5
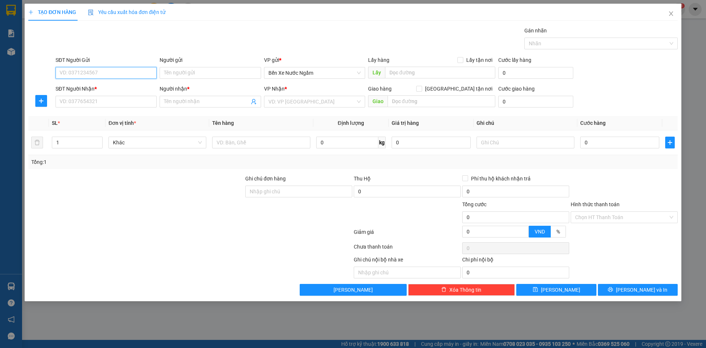
click at [130, 74] on input "SĐT Người Gửi" at bounding box center [106, 73] width 101 height 12
type input "0962341153"
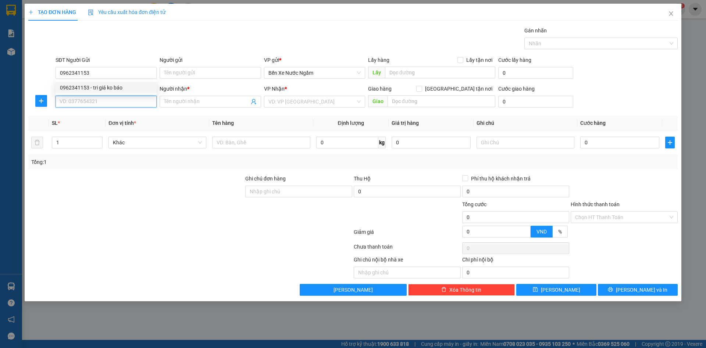
click at [124, 106] on input "SĐT Người Nhận *" at bounding box center [106, 102] width 101 height 12
type input "0985717403"
click at [88, 115] on div "0985717403 - kt" at bounding box center [106, 116] width 92 height 8
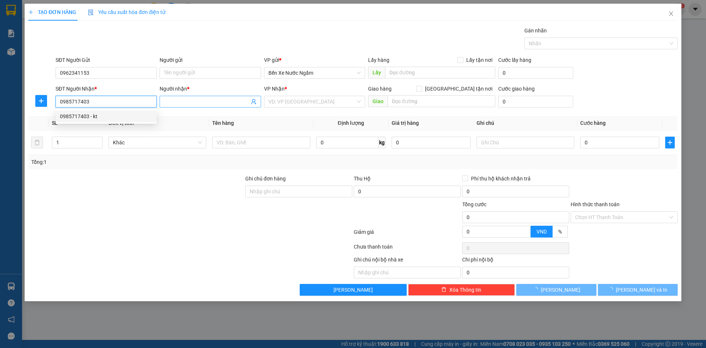
type input "kt"
type input "ka"
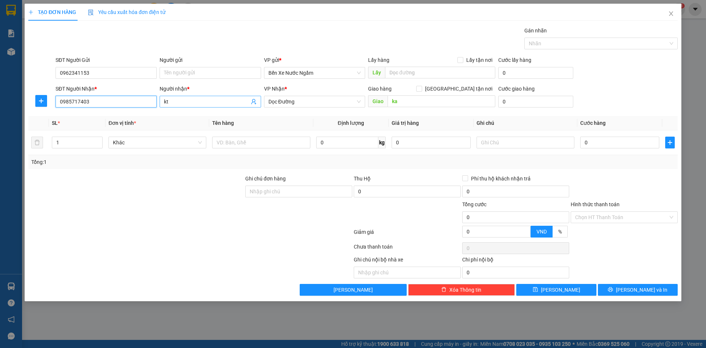
type input "0985717403"
click at [180, 100] on input "kt" at bounding box center [206, 102] width 85 height 8
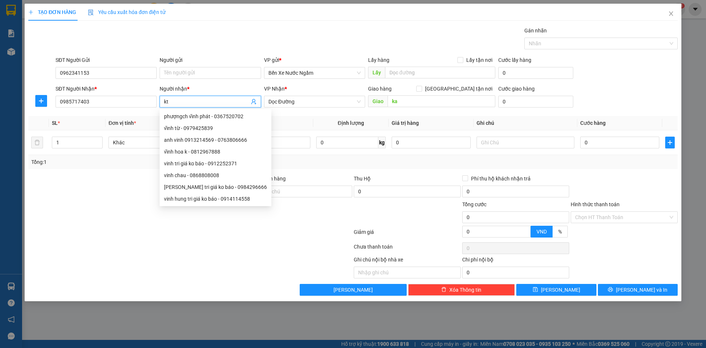
type input "k"
type input "phú"
click at [297, 94] on div "VP Nhận *" at bounding box center [314, 90] width 101 height 11
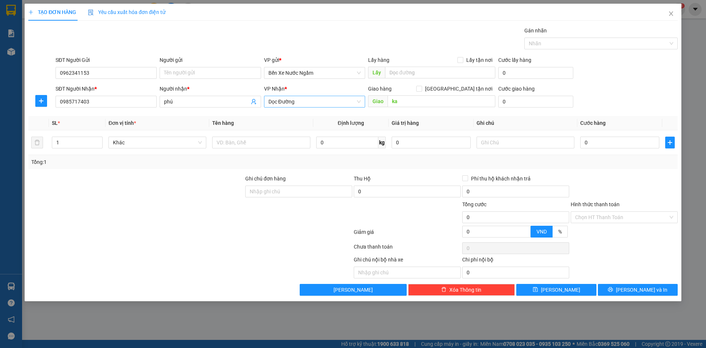
click at [297, 101] on span "Dọc Đường" at bounding box center [315, 101] width 92 height 11
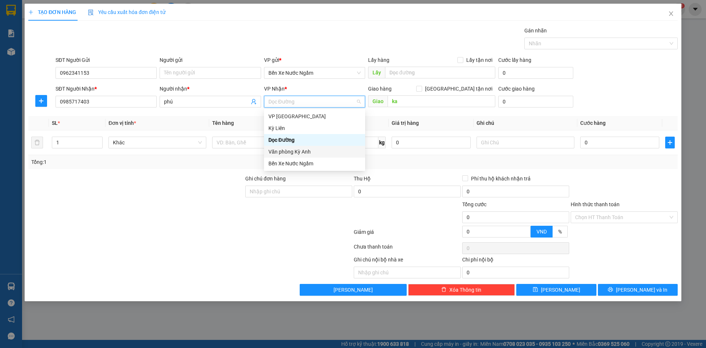
click at [303, 150] on div "Văn phòng Kỳ Anh" at bounding box center [315, 152] width 92 height 8
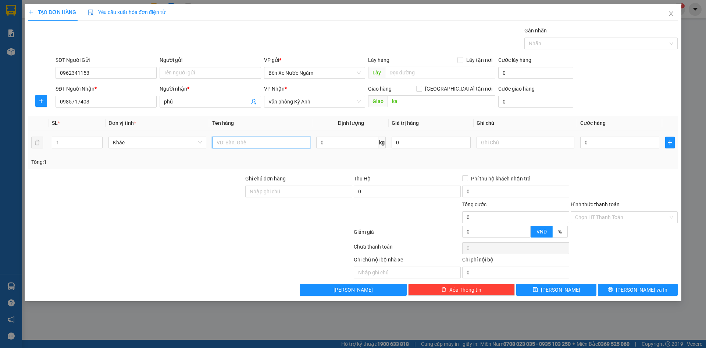
click at [254, 143] on input "text" at bounding box center [261, 143] width 98 height 12
type input "1 thùng"
click at [194, 77] on input "Người gửi" at bounding box center [210, 73] width 101 height 12
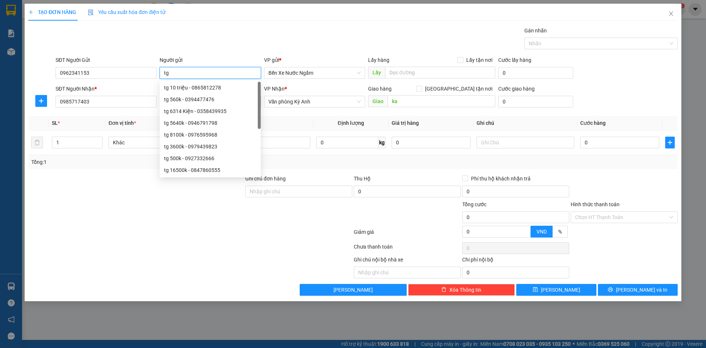
type input "t"
type input "tri giá ko báo"
click at [597, 138] on input "0" at bounding box center [620, 143] width 79 height 12
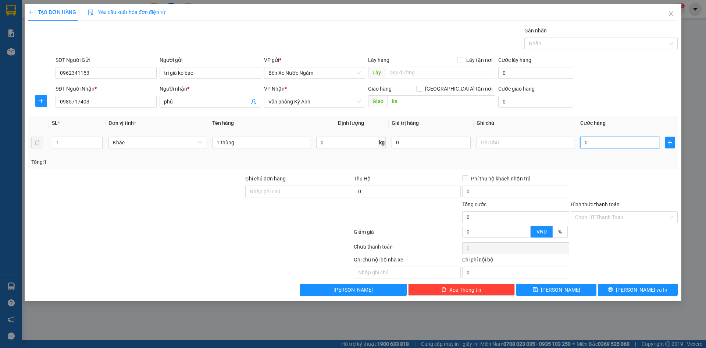
type input "5"
type input "50"
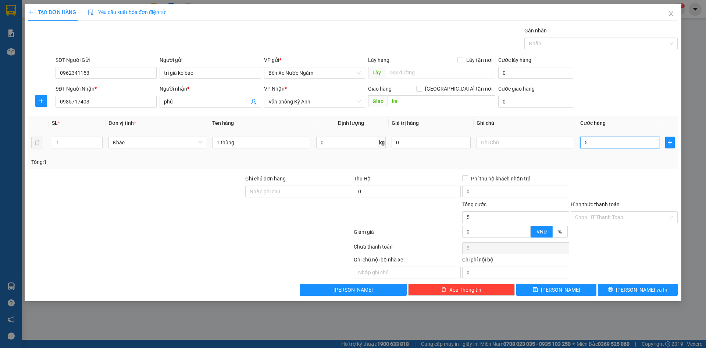
type input "50"
type input "500"
type input "5.000"
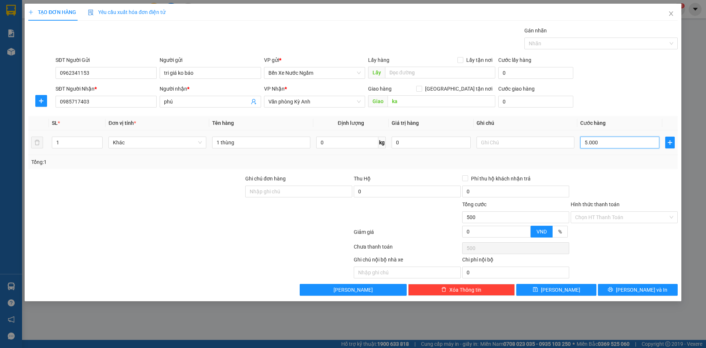
type input "5.000"
type input "50.000"
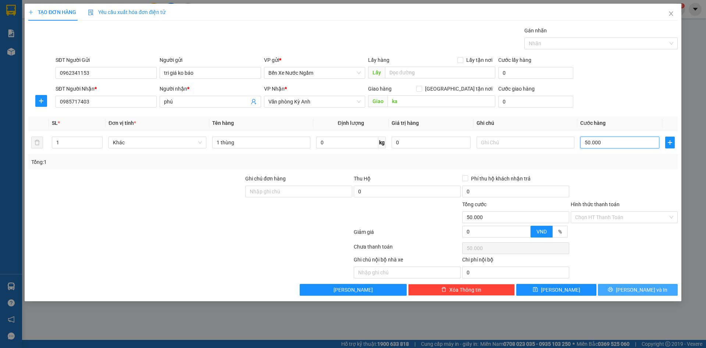
type input "50.000"
click at [616, 294] on button "[PERSON_NAME] và In" at bounding box center [638, 290] width 80 height 12
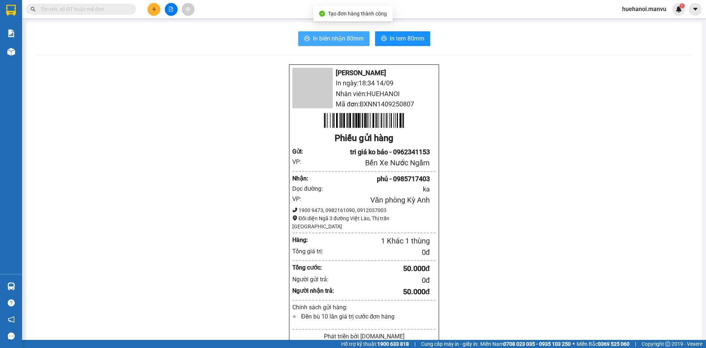
click at [332, 42] on span "In biên nhận 80mm" at bounding box center [338, 38] width 51 height 9
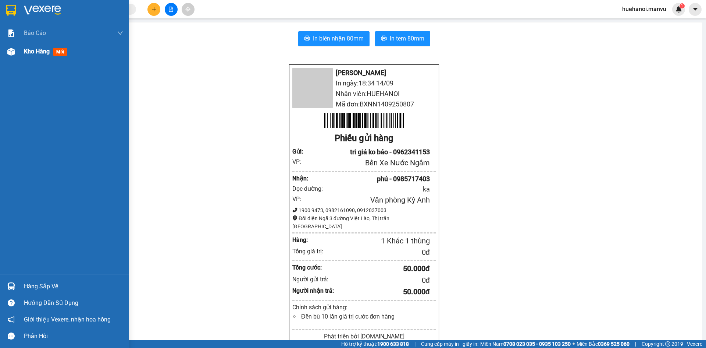
click at [43, 48] on span "Kho hàng" at bounding box center [37, 51] width 26 height 7
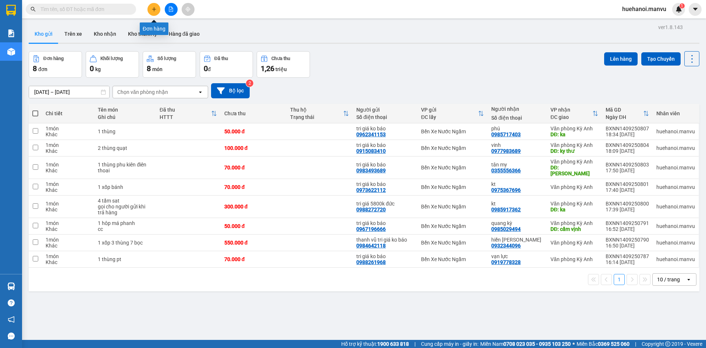
click at [152, 7] on icon "plus" at bounding box center [154, 9] width 5 height 5
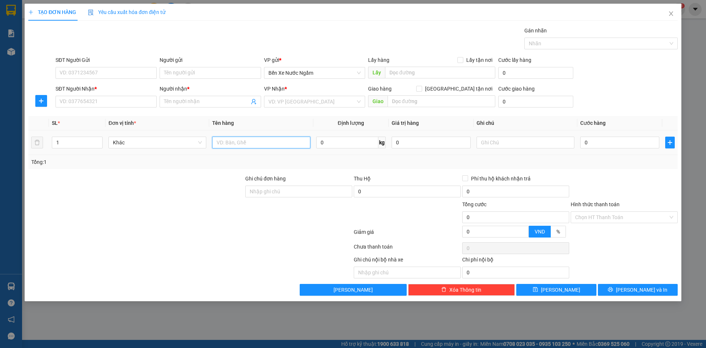
click at [264, 140] on input "text" at bounding box center [261, 143] width 98 height 12
type input "2 bao xanh 1 thùng"
click at [129, 101] on input "SĐT Người Nhận *" at bounding box center [106, 102] width 101 height 12
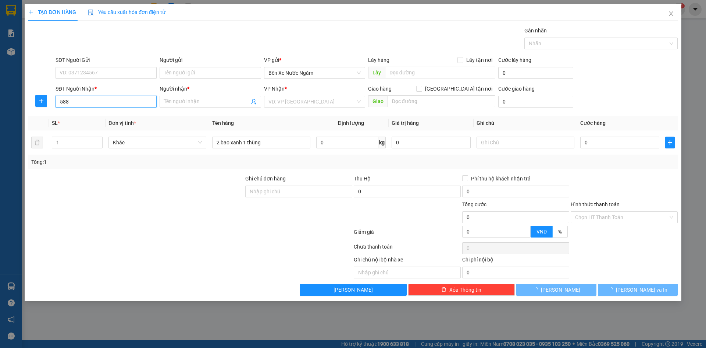
click at [128, 102] on input "588" at bounding box center [106, 102] width 101 height 12
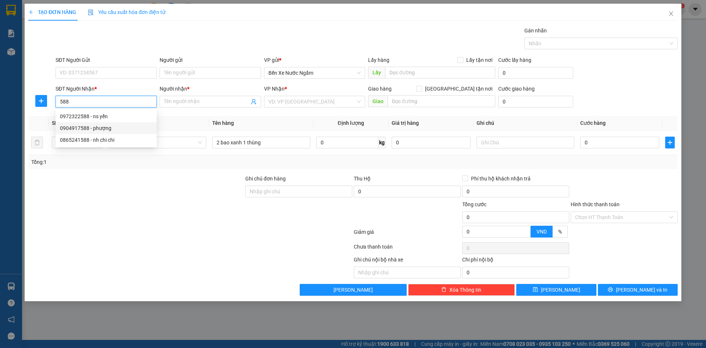
click at [89, 128] on div "0904917588 - phượng" at bounding box center [106, 128] width 92 height 8
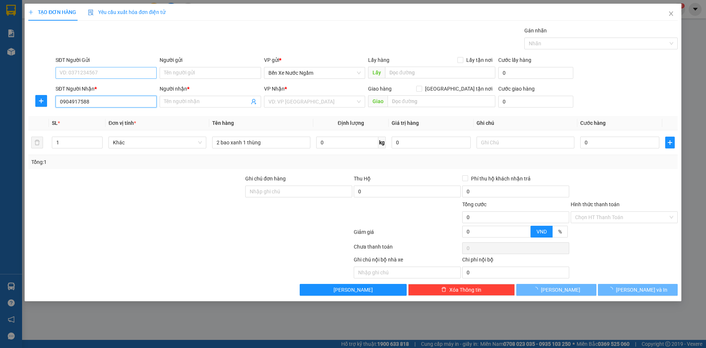
type input "0904917588"
type input "phượng"
type input "cẩm xuyên"
click at [109, 72] on input "SĐT Người Gửi" at bounding box center [106, 73] width 101 height 12
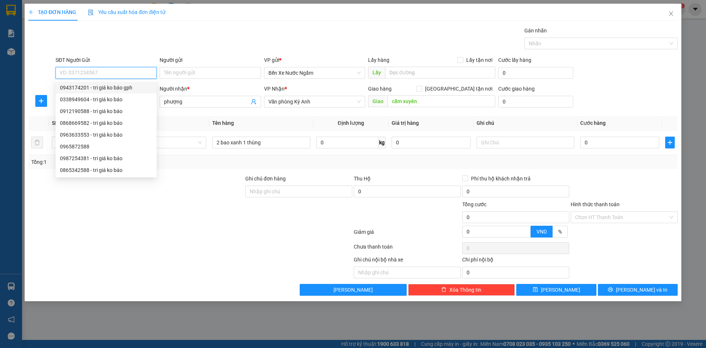
click at [100, 86] on div "0943174201 - tri giá ko báo gph" at bounding box center [106, 88] width 92 height 8
type input "0943174201"
type input "tri giá ko báo gph"
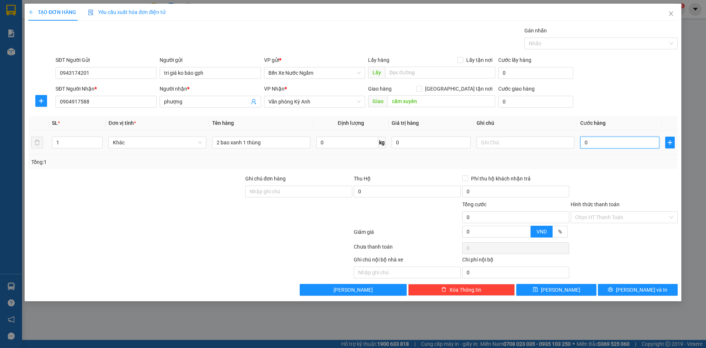
click at [590, 145] on input "0" at bounding box center [620, 143] width 79 height 12
type input "2"
click at [639, 290] on span "[PERSON_NAME] và In" at bounding box center [642, 290] width 52 height 8
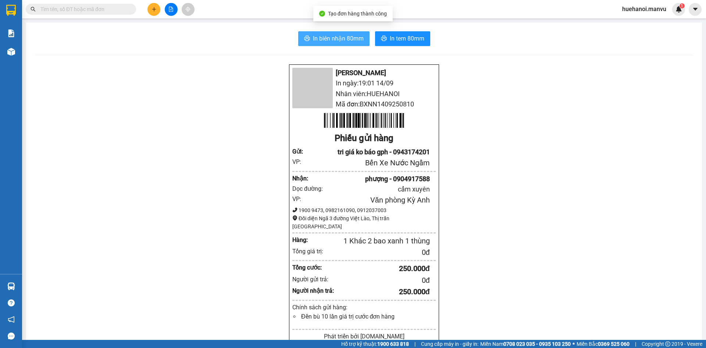
click at [319, 42] on span "In biên nhận 80mm" at bounding box center [338, 38] width 51 height 9
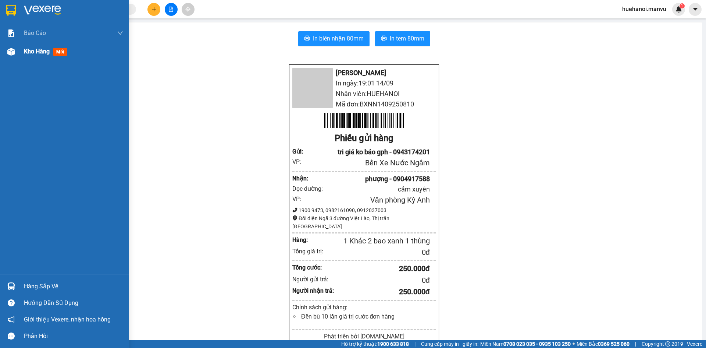
click at [35, 50] on span "Kho hàng" at bounding box center [37, 51] width 26 height 7
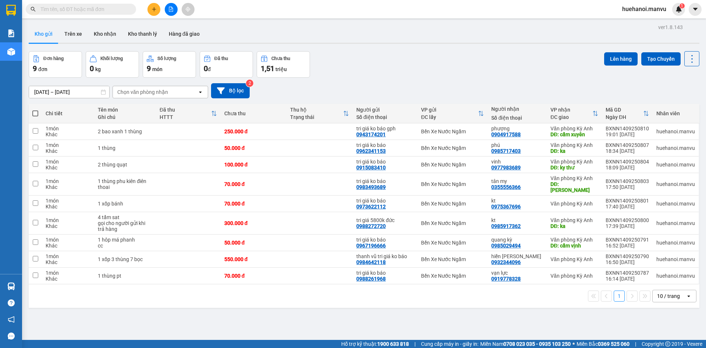
click at [159, 10] on button at bounding box center [154, 9] width 13 height 13
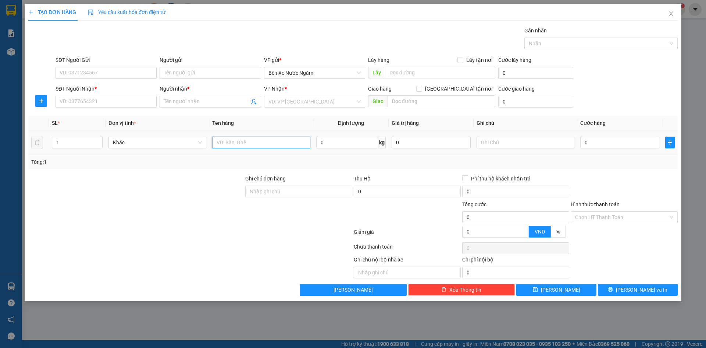
click at [234, 142] on input "text" at bounding box center [261, 143] width 98 height 12
click at [129, 77] on input "SĐT Người Gửi" at bounding box center [106, 73] width 101 height 12
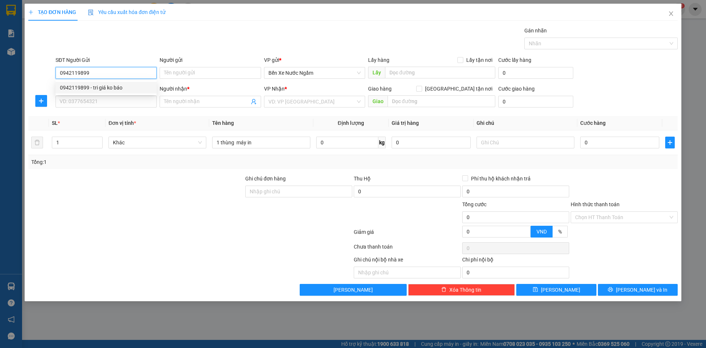
click at [111, 88] on div "0942119899 - tri giá ko báo" at bounding box center [106, 88] width 92 height 8
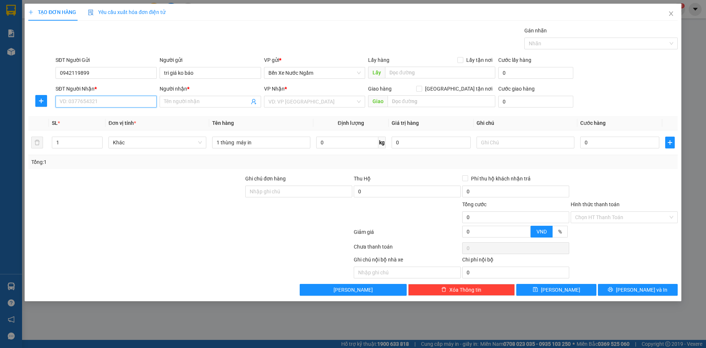
click at [111, 100] on input "SĐT Người Nhận *" at bounding box center [106, 102] width 101 height 12
click at [104, 116] on div "0985435162 - cty nam á" at bounding box center [106, 116] width 92 height 8
click at [616, 145] on input "0" at bounding box center [620, 143] width 79 height 12
click at [612, 293] on button "[PERSON_NAME] và In" at bounding box center [638, 290] width 80 height 12
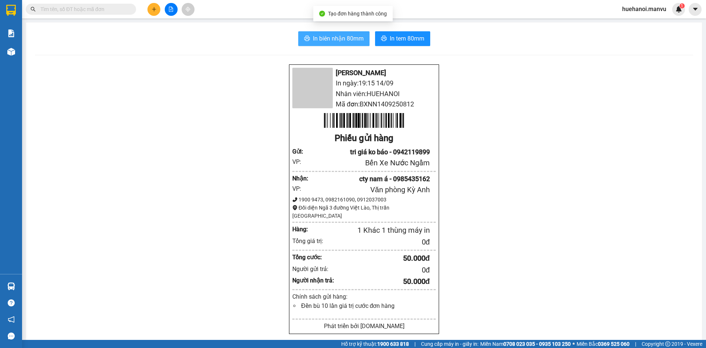
click at [330, 35] on span "In biên nhận 80mm" at bounding box center [338, 38] width 51 height 9
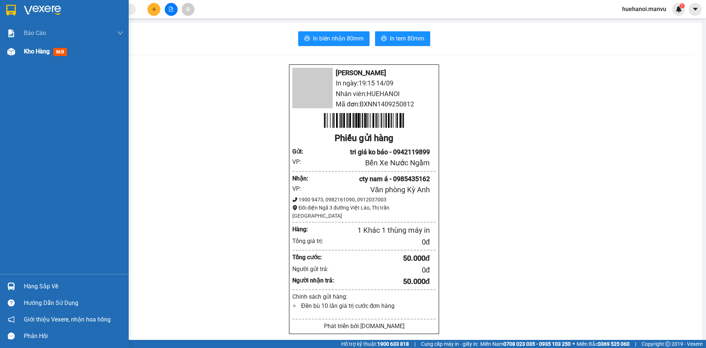
click at [27, 50] on span "Kho hàng" at bounding box center [37, 51] width 26 height 7
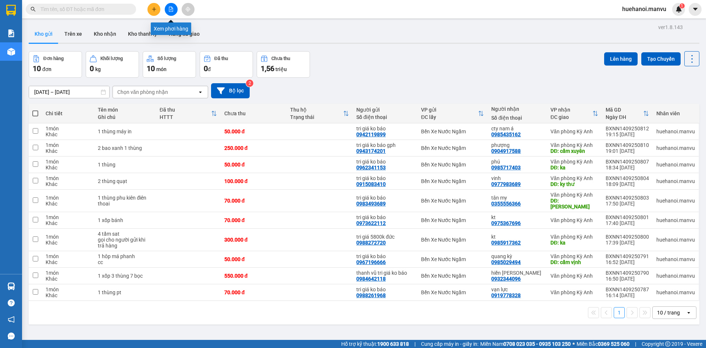
click at [176, 9] on button at bounding box center [171, 9] width 13 height 13
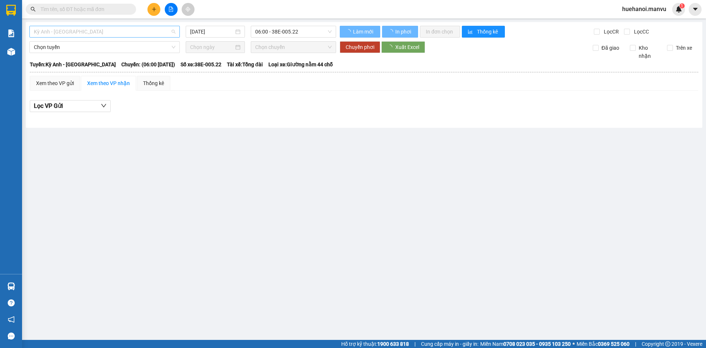
click at [81, 26] on div "Kỳ Anh - [GEOGRAPHIC_DATA]" at bounding box center [104, 32] width 150 height 12
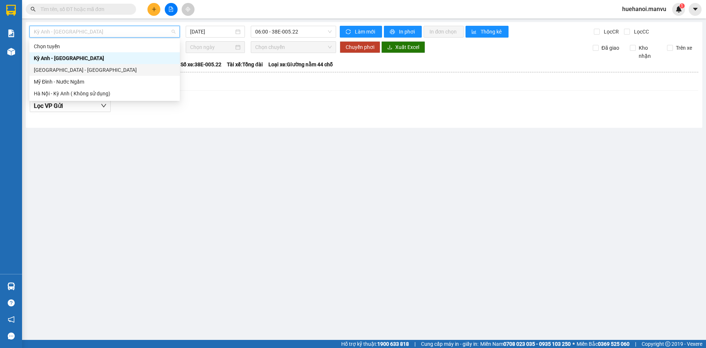
click at [61, 73] on div "[GEOGRAPHIC_DATA] - [GEOGRAPHIC_DATA]" at bounding box center [105, 70] width 142 height 8
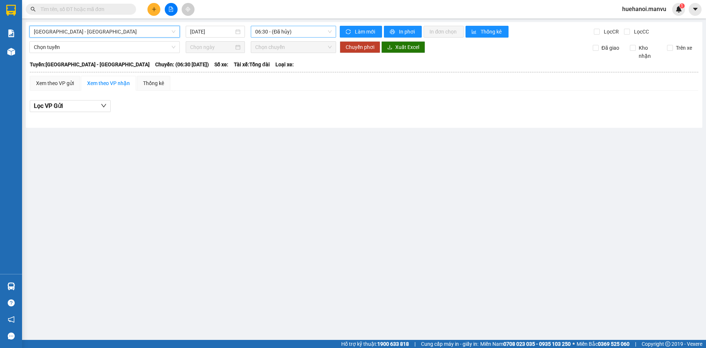
click at [274, 32] on span "06:30 - (Đã hủy)" at bounding box center [293, 31] width 77 height 11
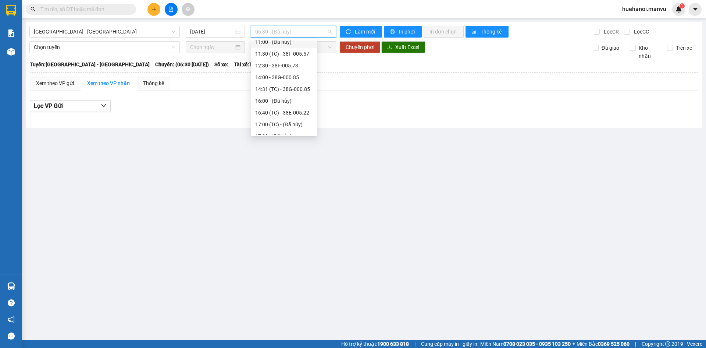
scroll to position [110, 0]
click at [284, 98] on div "21:00 - 38B-008.93" at bounding box center [283, 101] width 57 height 8
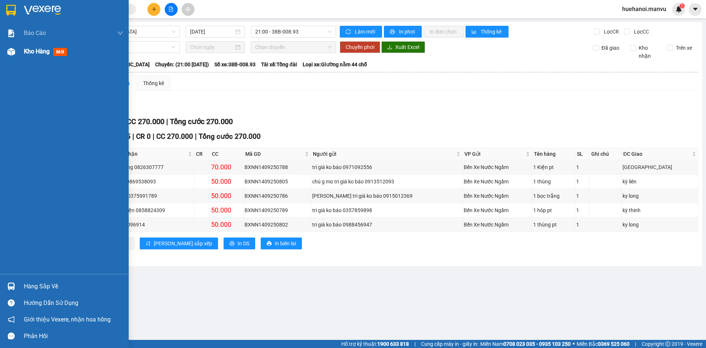
click at [26, 49] on span "Kho hàng" at bounding box center [37, 51] width 26 height 7
